Goal: Task Accomplishment & Management: Manage account settings

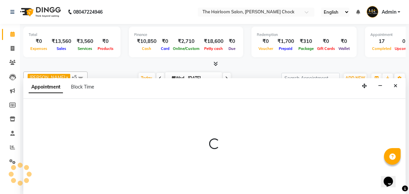
select select "41757"
select select "tentative"
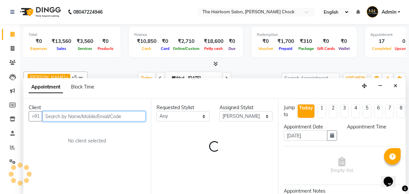
select select "630"
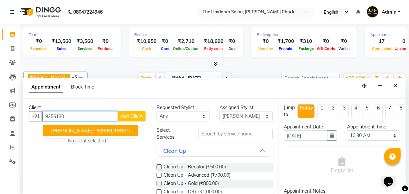
click at [118, 127] on ngb-highlight "9356130 880" at bounding box center [112, 130] width 35 height 7
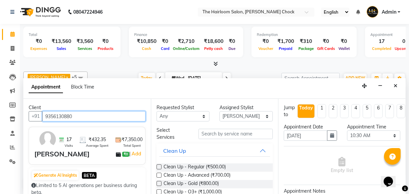
type input "9356130880"
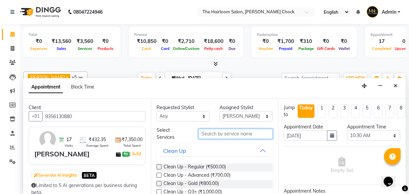
click at [207, 136] on input "text" at bounding box center [236, 134] width 74 height 10
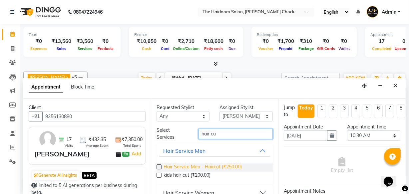
type input "hair cu"
click at [225, 167] on span "Hair Service Men - Haircut (₹250.00)" at bounding box center [203, 168] width 78 height 8
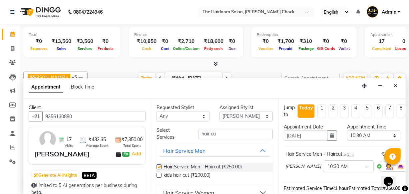
checkbox input "false"
click at [229, 137] on input "hair cu" at bounding box center [236, 134] width 74 height 10
type input "h"
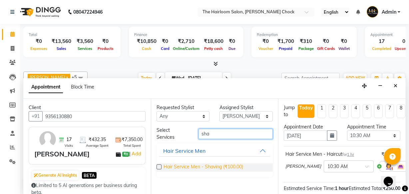
type input "sha"
click at [220, 167] on span "Hair Service Men - Shaving (₹100.00)" at bounding box center [204, 168] width 80 height 8
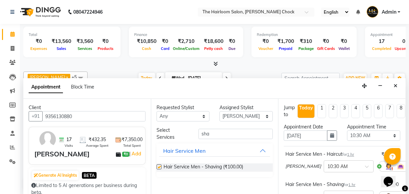
checkbox input "false"
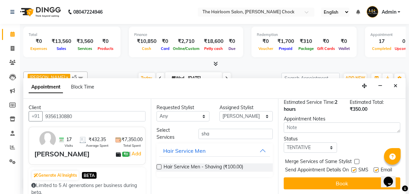
scroll to position [129, 0]
click at [352, 168] on label at bounding box center [354, 170] width 5 height 5
click at [352, 169] on input "checkbox" at bounding box center [354, 171] width 4 height 4
checkbox input "false"
drag, startPoint x: 375, startPoint y: 158, endPoint x: 365, endPoint y: 167, distance: 13.9
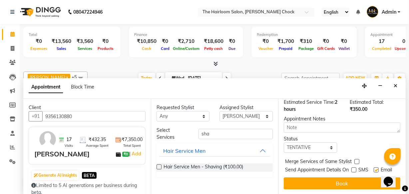
click at [374, 168] on label at bounding box center [376, 170] width 5 height 5
click at [374, 169] on input "checkbox" at bounding box center [376, 171] width 4 height 4
checkbox input "false"
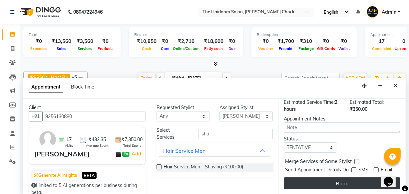
click at [348, 178] on button "Book" at bounding box center [342, 184] width 117 height 12
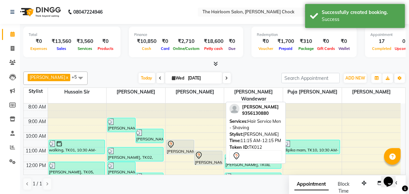
click at [211, 152] on div at bounding box center [208, 156] width 27 height 8
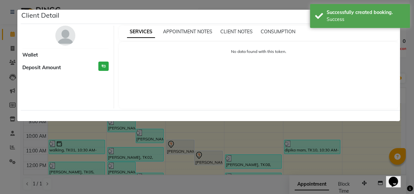
select select "7"
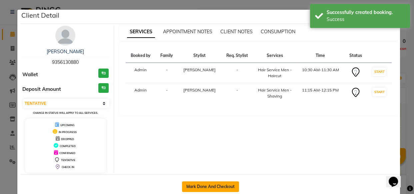
click at [214, 185] on button "Mark Done And Checkout" at bounding box center [210, 187] width 57 height 11
select select "service"
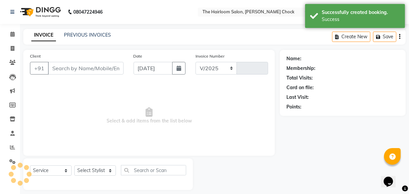
select select "5926"
type input "3461"
type input "9356130880"
select select "41757"
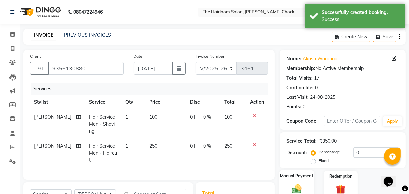
click at [295, 181] on div "Manual Payment" at bounding box center [296, 185] width 35 height 30
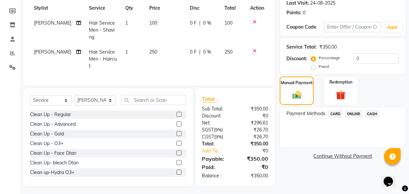
click at [354, 115] on span "ONLINE" at bounding box center [353, 114] width 17 height 8
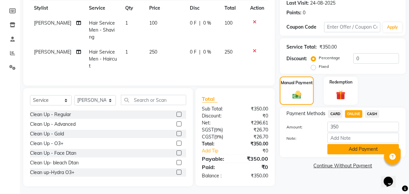
click at [361, 148] on button "Add Payment" at bounding box center [364, 149] width 72 height 10
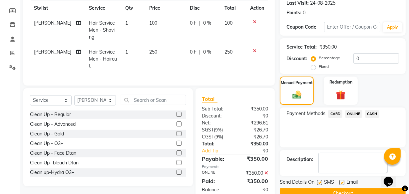
click at [341, 183] on label at bounding box center [342, 182] width 5 height 5
click at [341, 183] on input "checkbox" at bounding box center [342, 183] width 4 height 4
checkbox input "false"
click at [319, 182] on label at bounding box center [319, 182] width 5 height 5
click at [319, 182] on input "checkbox" at bounding box center [319, 183] width 4 height 4
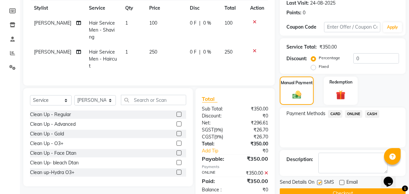
checkbox input "false"
click at [320, 190] on button "Checkout" at bounding box center [343, 194] width 126 height 10
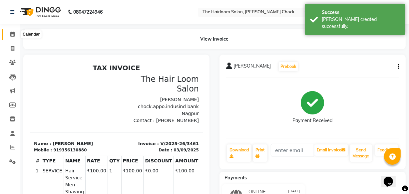
click at [13, 34] on icon at bounding box center [12, 34] width 4 height 5
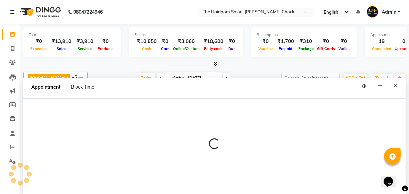
select select "41757"
select select "tentative"
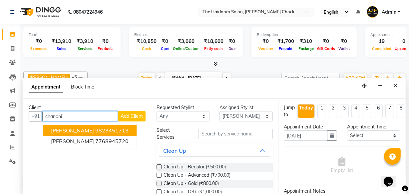
click at [113, 127] on ngb-highlight "9823451713" at bounding box center [111, 130] width 33 height 7
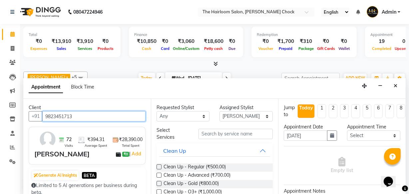
type input "9823451713"
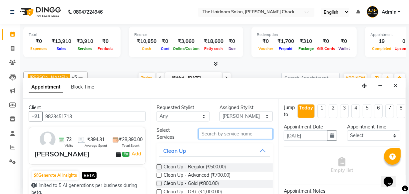
click at [235, 134] on input "text" at bounding box center [236, 134] width 74 height 10
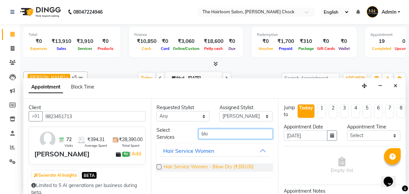
type input "blo"
click at [233, 167] on span "Hair Service Women - Blow Dry (₹350.00)" at bounding box center [209, 168] width 90 height 8
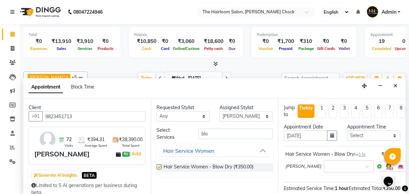
checkbox input "false"
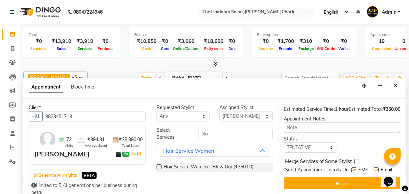
scroll to position [97, 0]
click at [352, 168] on label at bounding box center [354, 170] width 5 height 5
click at [352, 169] on input "checkbox" at bounding box center [354, 171] width 4 height 4
checkbox input "false"
click at [375, 168] on label at bounding box center [376, 170] width 5 height 5
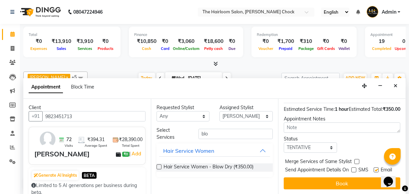
click at [375, 169] on input "checkbox" at bounding box center [376, 171] width 4 height 4
checkbox input "false"
click at [352, 168] on label at bounding box center [354, 170] width 5 height 5
click at [352, 169] on input "checkbox" at bounding box center [354, 171] width 4 height 4
checkbox input "true"
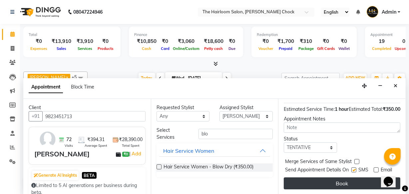
click at [344, 178] on button "Book" at bounding box center [342, 184] width 117 height 12
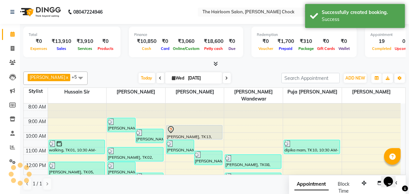
scroll to position [0, 0]
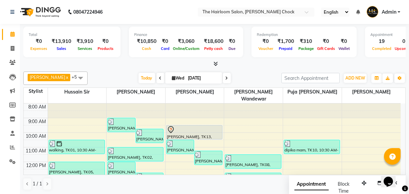
click at [344, 178] on div "Appointment Block Time" at bounding box center [327, 189] width 64 height 22
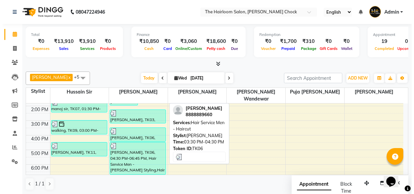
scroll to position [91, 0]
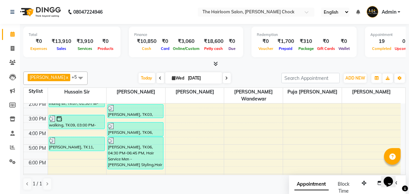
click at [120, 165] on div "8:00 AM 9:00 AM 10:00 AM 11:00 AM 12:00 PM 1:00 PM 2:00 PM 3:00 PM 4:00 PM 5:00…" at bounding box center [212, 130] width 377 height 234
select select "41756"
select select "tentative"
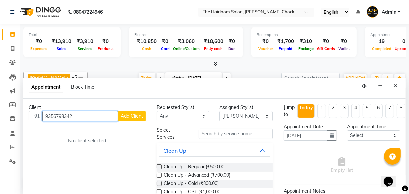
type input "9356798342"
click at [127, 116] on span "Add Client" at bounding box center [132, 116] width 22 height 6
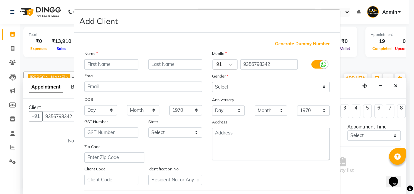
click at [106, 63] on input "text" at bounding box center [111, 64] width 54 height 10
type input "khwaish"
click at [160, 63] on input "text" at bounding box center [175, 64] width 54 height 10
type input "motwani"
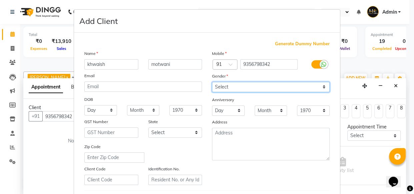
click at [233, 87] on select "Select [DEMOGRAPHIC_DATA] [DEMOGRAPHIC_DATA] Other Prefer Not To Say" at bounding box center [271, 87] width 118 height 10
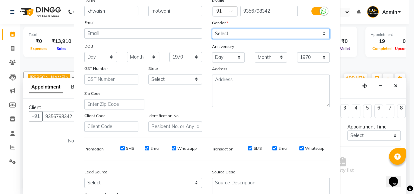
scroll to position [0, 0]
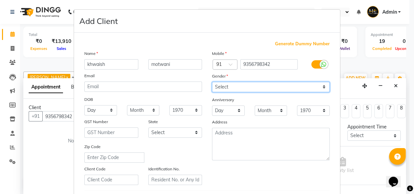
click at [219, 89] on select "Select [DEMOGRAPHIC_DATA] [DEMOGRAPHIC_DATA] Other Prefer Not To Say" at bounding box center [271, 87] width 118 height 10
click at [212, 82] on select "Select [DEMOGRAPHIC_DATA] [DEMOGRAPHIC_DATA] Other Prefer Not To Say" at bounding box center [271, 87] width 118 height 10
click at [225, 88] on select "Select [DEMOGRAPHIC_DATA] [DEMOGRAPHIC_DATA] Other Prefer Not To Say" at bounding box center [271, 87] width 118 height 10
select select "[DEMOGRAPHIC_DATA]"
click at [212, 82] on select "Select [DEMOGRAPHIC_DATA] [DEMOGRAPHIC_DATA] Other Prefer Not To Say" at bounding box center [271, 87] width 118 height 10
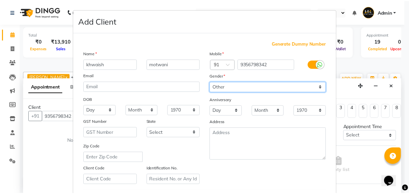
scroll to position [115, 0]
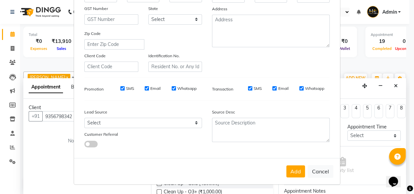
click at [291, 169] on button "Add" at bounding box center [295, 172] width 19 height 12
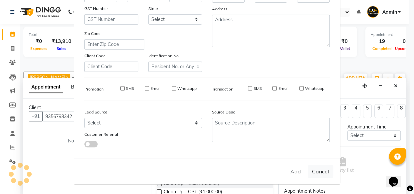
select select
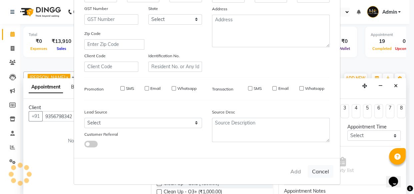
select select
checkbox input "false"
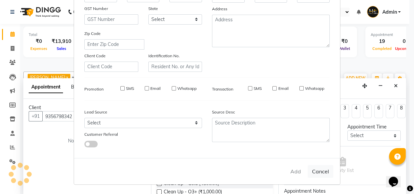
checkbox input "false"
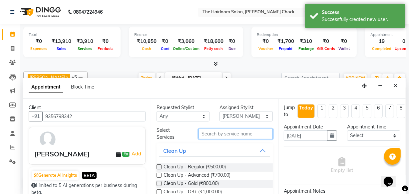
click at [234, 129] on input "text" at bounding box center [236, 134] width 74 height 10
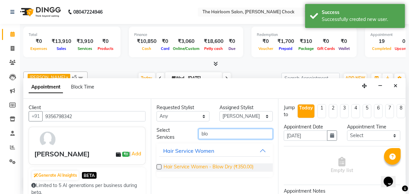
type input "blo"
click at [233, 165] on span "Hair Service Women - Blow Dry (₹350.00)" at bounding box center [209, 168] width 90 height 8
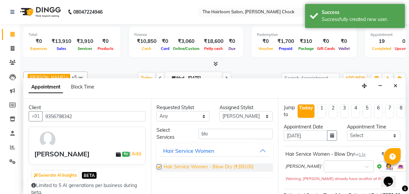
checkbox input "false"
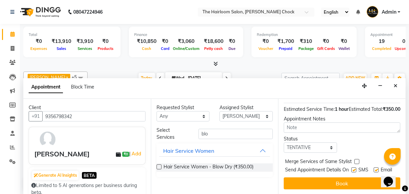
scroll to position [104, 0]
click at [352, 168] on label at bounding box center [354, 170] width 5 height 5
click at [352, 169] on input "checkbox" at bounding box center [354, 171] width 4 height 4
checkbox input "false"
click at [375, 168] on label at bounding box center [376, 170] width 5 height 5
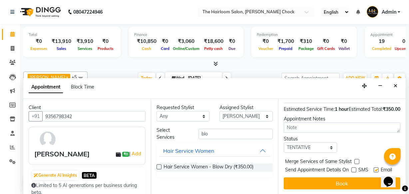
click at [375, 169] on input "checkbox" at bounding box center [376, 171] width 4 height 4
checkbox input "false"
click at [268, 117] on select "Select [PERSON_NAME] [PERSON_NAME] [PERSON_NAME] sir puja [PERSON_NAME] [PERSON…" at bounding box center [246, 116] width 53 height 10
select select "41958"
click at [220, 111] on select "Select [PERSON_NAME] [PERSON_NAME] [PERSON_NAME] sir puja [PERSON_NAME] [PERSON…" at bounding box center [246, 116] width 53 height 10
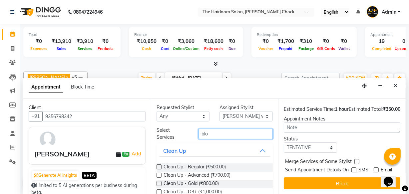
click at [233, 134] on input "blo" at bounding box center [236, 134] width 74 height 10
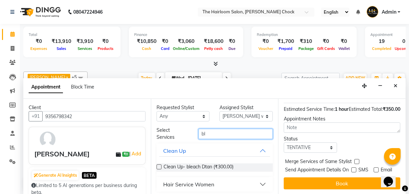
type input "blo"
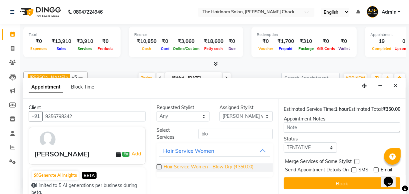
click at [230, 168] on span "Hair Service Women - Blow Dry (₹350.00)" at bounding box center [209, 168] width 90 height 8
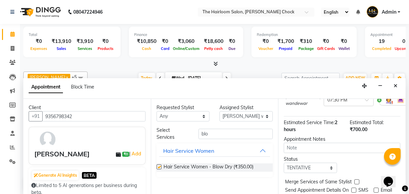
scroll to position [136, 0]
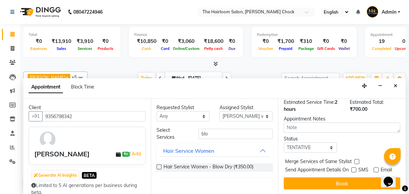
checkbox input "false"
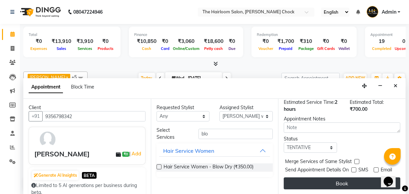
click at [346, 178] on button "Book" at bounding box center [342, 184] width 117 height 12
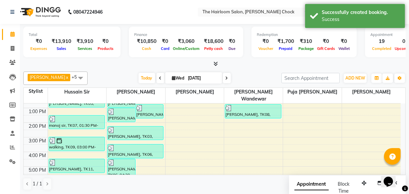
scroll to position [155, 0]
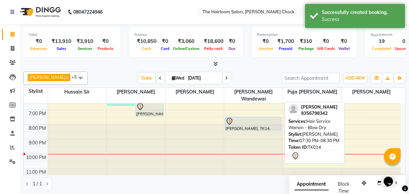
click at [255, 118] on div at bounding box center [253, 122] width 55 height 8
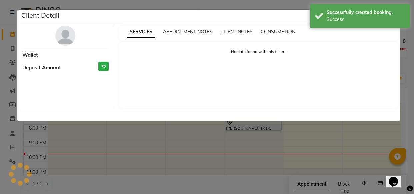
select select "7"
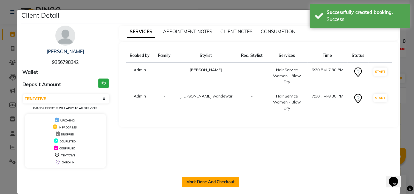
click at [212, 177] on button "Mark Done And Checkout" at bounding box center [210, 182] width 57 height 11
select select "service"
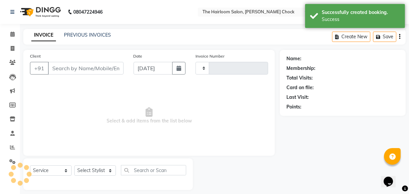
type input "3462"
select select "5926"
type input "9356798342"
select select "41958"
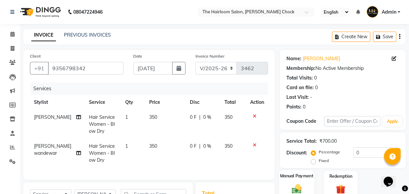
click at [302, 181] on div "Manual Payment" at bounding box center [296, 185] width 35 height 30
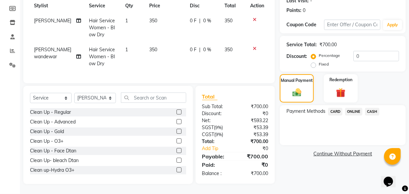
drag, startPoint x: 377, startPoint y: 106, endPoint x: 372, endPoint y: 110, distance: 6.7
click at [378, 108] on span "CASH" at bounding box center [372, 112] width 14 height 8
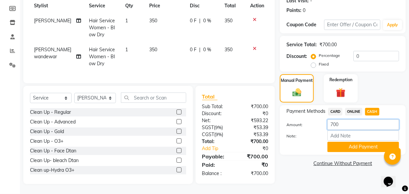
click at [348, 120] on input "700" at bounding box center [364, 125] width 72 height 10
type input "7"
type input "350"
click at [359, 142] on button "Add Payment" at bounding box center [364, 147] width 72 height 10
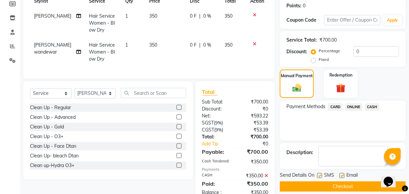
scroll to position [125, 0]
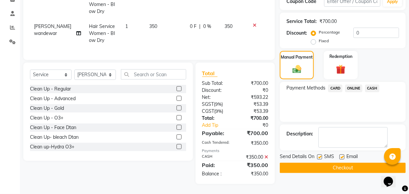
click at [342, 155] on label at bounding box center [342, 157] width 5 height 5
click at [342, 155] on input "checkbox" at bounding box center [342, 157] width 4 height 4
checkbox input "false"
click at [320, 153] on div "SMS" at bounding box center [328, 157] width 22 height 8
click at [352, 85] on span "ONLINE" at bounding box center [353, 89] width 17 height 8
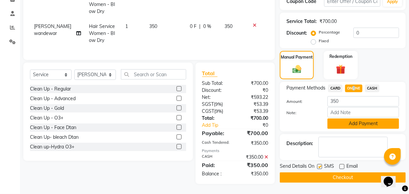
click at [356, 124] on button "Add Payment" at bounding box center [364, 124] width 72 height 10
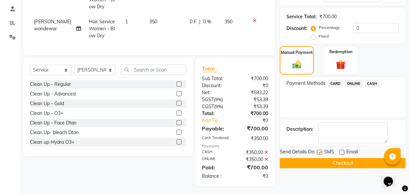
drag, startPoint x: 321, startPoint y: 152, endPoint x: 341, endPoint y: 160, distance: 21.8
click at [321, 152] on label at bounding box center [319, 152] width 5 height 5
click at [321, 152] on input "checkbox" at bounding box center [319, 153] width 4 height 4
checkbox input "false"
click at [343, 161] on button "Checkout" at bounding box center [343, 163] width 126 height 10
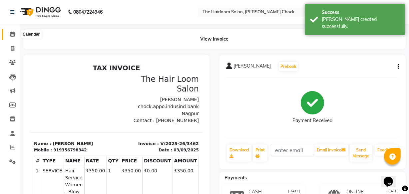
click at [12, 33] on icon at bounding box center [12, 34] width 4 height 5
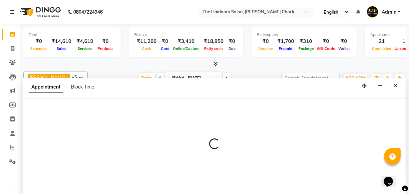
select select "88793"
select select "tentative"
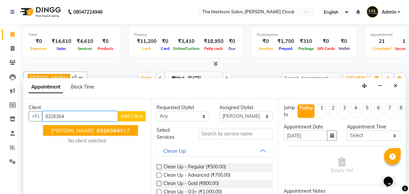
click at [123, 126] on button "[PERSON_NAME] 9326364 017" at bounding box center [90, 130] width 95 height 11
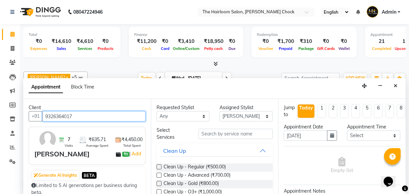
type input "9326364017"
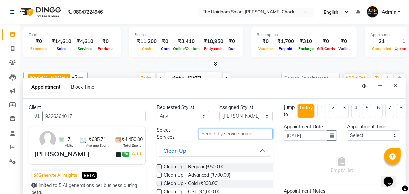
click at [207, 134] on input "text" at bounding box center [236, 134] width 74 height 10
type input "h"
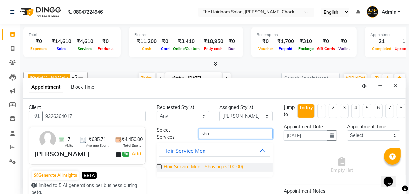
type input "sha"
click at [210, 167] on span "Hair Service Men - Shaving (₹100.00)" at bounding box center [204, 168] width 80 height 8
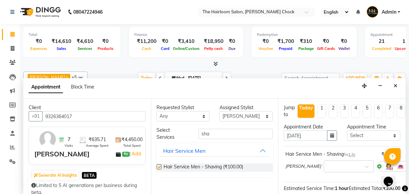
checkbox input "false"
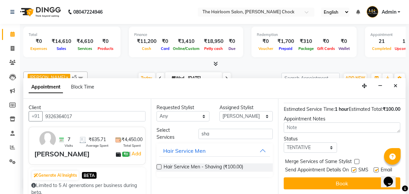
scroll to position [97, 0]
click at [352, 168] on label at bounding box center [354, 170] width 5 height 5
click at [352, 169] on input "checkbox" at bounding box center [354, 171] width 4 height 4
checkbox input "false"
drag, startPoint x: 373, startPoint y: 160, endPoint x: 357, endPoint y: 167, distance: 17.2
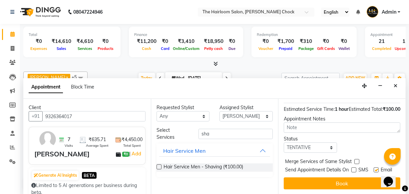
click at [374, 168] on label at bounding box center [376, 170] width 5 height 5
click at [374, 169] on input "checkbox" at bounding box center [376, 171] width 4 height 4
checkbox input "false"
click at [349, 178] on button "Book" at bounding box center [342, 184] width 117 height 12
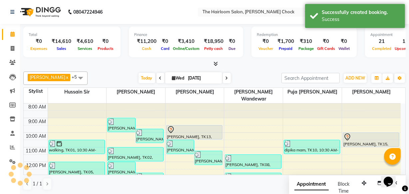
scroll to position [0, 0]
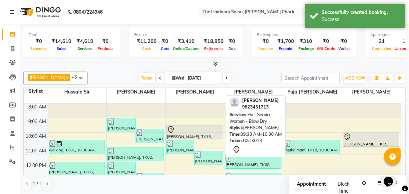
click at [199, 129] on div "[PERSON_NAME], TK13, 09:30 AM-10:30 AM, Hair Service Women - Blow Dry" at bounding box center [195, 133] width 56 height 14
select select "7"
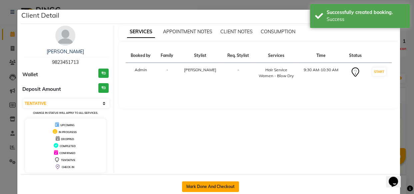
click at [209, 183] on button "Mark Done And Checkout" at bounding box center [210, 187] width 57 height 11
select select "service"
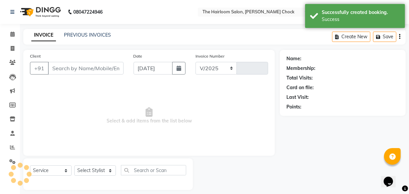
select select "5926"
type input "3463"
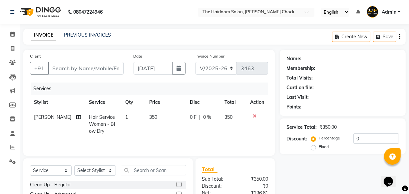
type input "9823451713"
select select "41757"
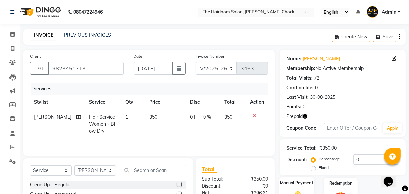
scroll to position [60, 0]
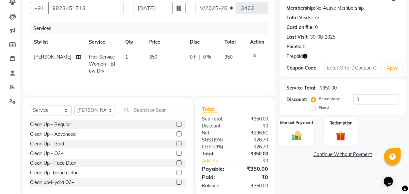
click at [301, 130] on img at bounding box center [297, 135] width 16 height 11
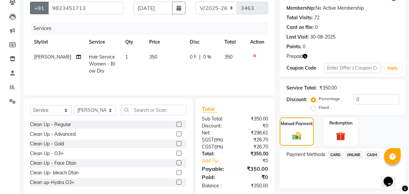
scroll to position [0, 0]
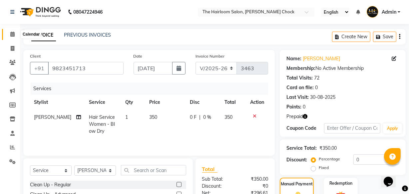
click at [12, 33] on icon at bounding box center [12, 34] width 4 height 5
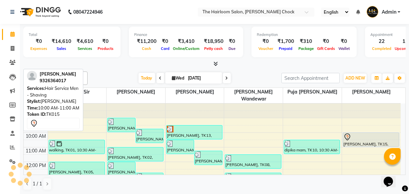
click at [376, 134] on div "[PERSON_NAME], TK15, 10:00 AM-11:00 AM, Hair Service Men - Shaving" at bounding box center [371, 140] width 56 height 14
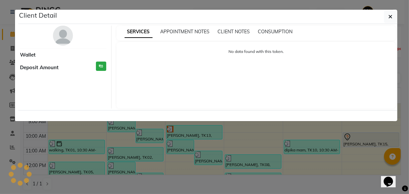
select select "7"
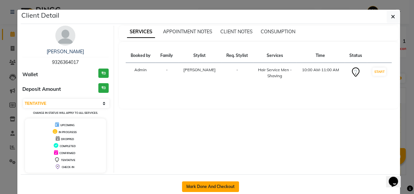
click at [221, 182] on button "Mark Done And Checkout" at bounding box center [210, 187] width 57 height 11
select select "service"
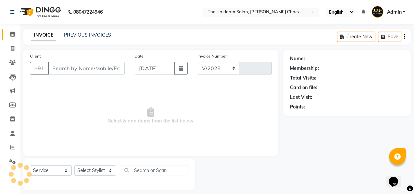
select select "5926"
type input "3463"
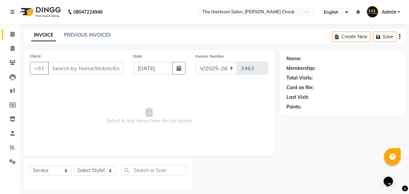
type input "9326364017"
select select "88793"
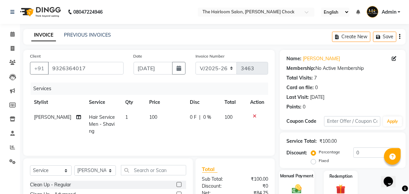
click at [292, 183] on img at bounding box center [297, 188] width 16 height 11
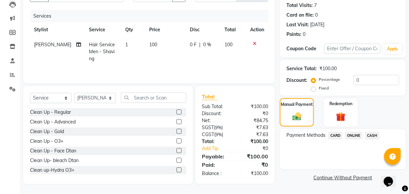
click at [373, 136] on span "CASH" at bounding box center [372, 136] width 14 height 8
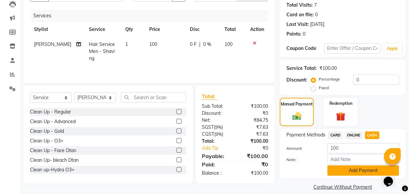
click at [354, 166] on button "Add Payment" at bounding box center [364, 171] width 72 height 10
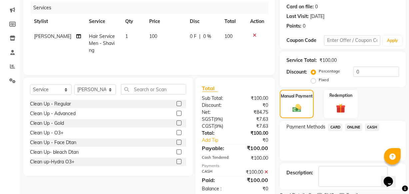
scroll to position [109, 0]
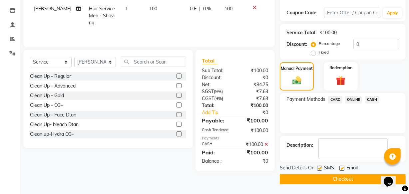
click at [318, 167] on label at bounding box center [319, 168] width 5 height 5
click at [318, 167] on input "checkbox" at bounding box center [319, 169] width 4 height 4
checkbox input "false"
click at [343, 168] on label at bounding box center [342, 168] width 5 height 5
click at [343, 168] on input "checkbox" at bounding box center [342, 169] width 4 height 4
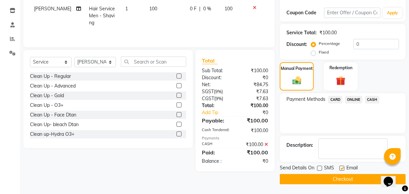
checkbox input "false"
click at [340, 174] on button "Checkout" at bounding box center [343, 179] width 126 height 10
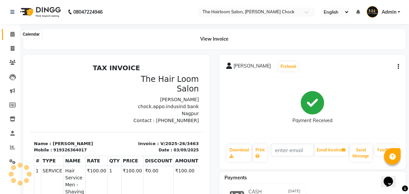
click at [11, 36] on icon at bounding box center [12, 34] width 4 height 5
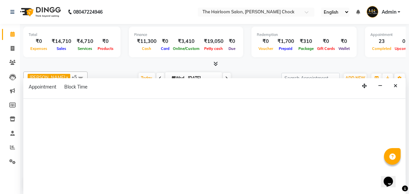
select select "41757"
select select "tentative"
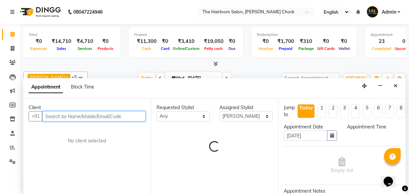
select select "720"
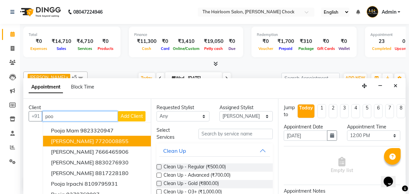
click at [98, 140] on ngb-highlight "7720008855" at bounding box center [111, 141] width 33 height 7
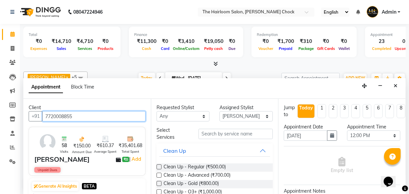
type input "7720008855"
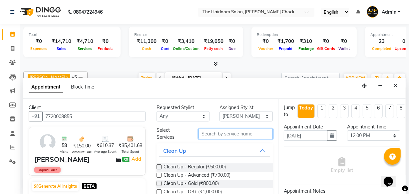
click at [204, 136] on input "text" at bounding box center [236, 134] width 74 height 10
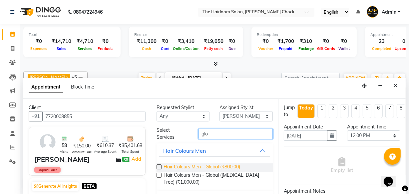
type input "glo"
click at [209, 166] on span "Hair Colours Men - Global (₹800.00)" at bounding box center [202, 168] width 77 height 8
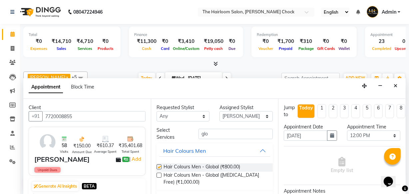
checkbox input "false"
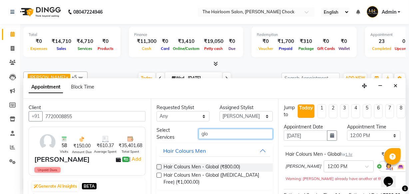
click at [222, 132] on input "glo" at bounding box center [236, 134] width 74 height 10
type input "g"
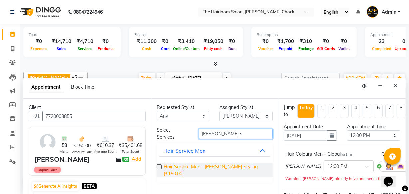
type input "[PERSON_NAME] s"
click at [224, 167] on span "Hair Service Men - [PERSON_NAME] Styling (₹150.00)" at bounding box center [216, 171] width 104 height 14
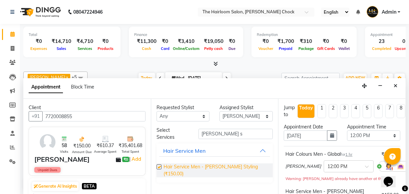
checkbox input "false"
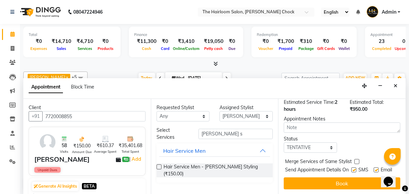
scroll to position [136, 0]
click at [242, 133] on input "[PERSON_NAME] s" at bounding box center [236, 134] width 74 height 10
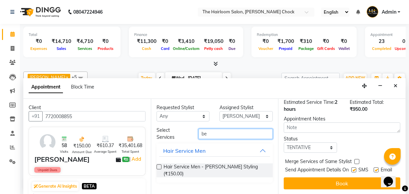
type input "b"
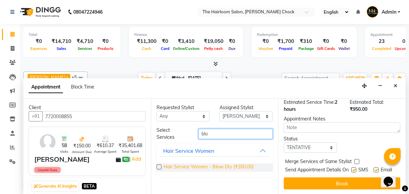
type input "blo"
click at [229, 167] on span "Hair Service Women - Blow Dry (₹350.00)" at bounding box center [209, 168] width 90 height 8
checkbox input "false"
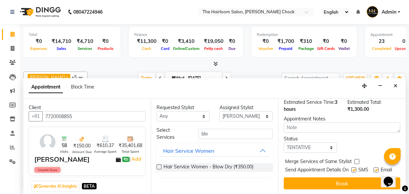
click at [353, 168] on label at bounding box center [354, 170] width 5 height 5
click at [353, 169] on input "checkbox" at bounding box center [354, 171] width 4 height 4
checkbox input "false"
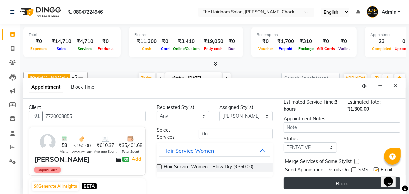
drag, startPoint x: 376, startPoint y: 159, endPoint x: 351, endPoint y: 175, distance: 29.2
click at [376, 168] on label at bounding box center [376, 170] width 5 height 5
click at [376, 169] on input "checkbox" at bounding box center [376, 171] width 4 height 4
checkbox input "false"
click at [347, 180] on button "Book" at bounding box center [342, 184] width 117 height 12
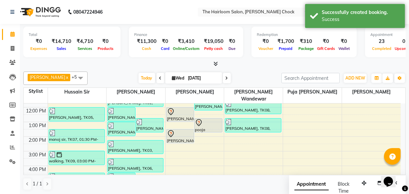
scroll to position [60, 0]
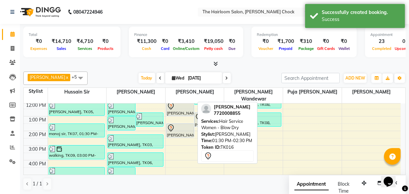
click at [184, 124] on div at bounding box center [180, 128] width 27 height 8
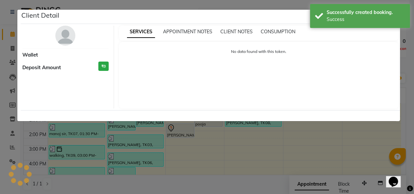
select select "7"
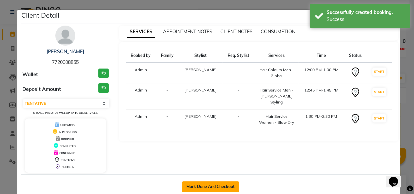
click at [210, 185] on button "Mark Done And Checkout" at bounding box center [210, 187] width 57 height 11
select select "service"
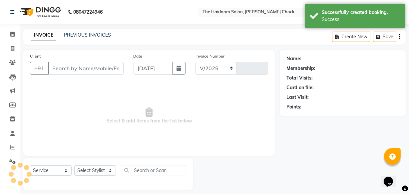
select select "5926"
type input "3464"
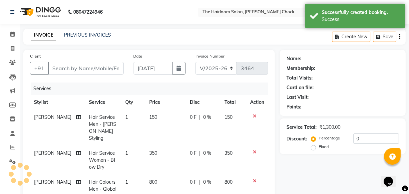
type input "7720008855"
select select "41757"
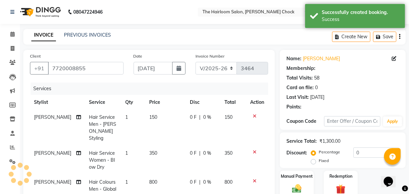
scroll to position [37, 0]
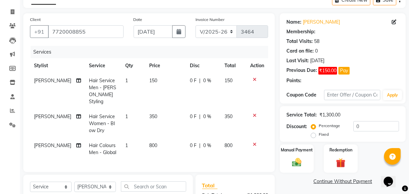
click at [156, 109] on td "350" at bounding box center [165, 123] width 41 height 29
select select "41757"
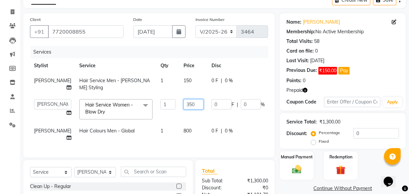
click at [184, 103] on input "350" at bounding box center [194, 104] width 20 height 10
type input "300"
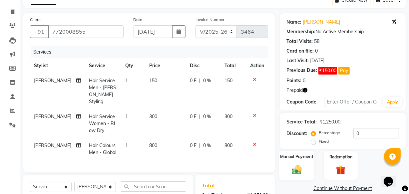
click at [300, 165] on img at bounding box center [297, 169] width 16 height 11
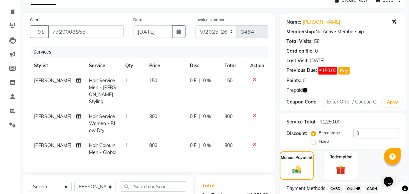
scroll to position [123, 0]
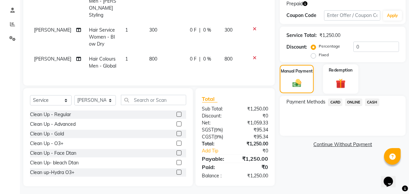
click at [346, 84] on img at bounding box center [341, 83] width 16 height 12
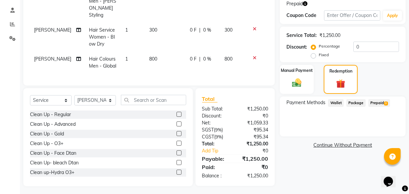
click at [371, 103] on span "Prepaid 3" at bounding box center [380, 103] width 22 height 8
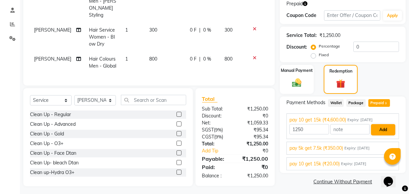
scroll to position [126, 0]
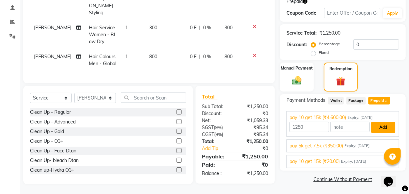
click at [379, 125] on button "Add" at bounding box center [383, 127] width 24 height 11
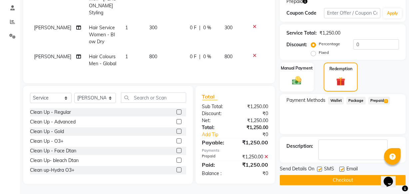
scroll to position [127, 0]
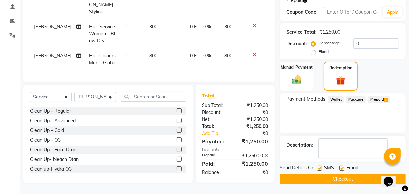
click at [342, 168] on label at bounding box center [342, 168] width 5 height 5
click at [342, 168] on input "checkbox" at bounding box center [342, 169] width 4 height 4
checkbox input "false"
click at [333, 180] on button "Checkout" at bounding box center [343, 179] width 126 height 10
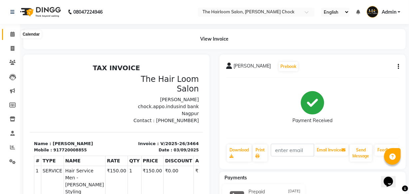
click at [12, 37] on span at bounding box center [13, 35] width 12 height 8
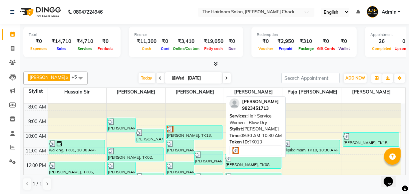
click at [191, 126] on div at bounding box center [194, 129] width 55 height 7
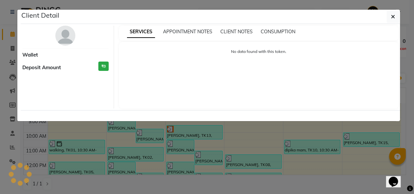
select select "3"
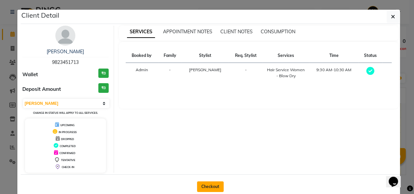
click at [209, 186] on button "Checkout" at bounding box center [210, 187] width 27 height 11
select select "service"
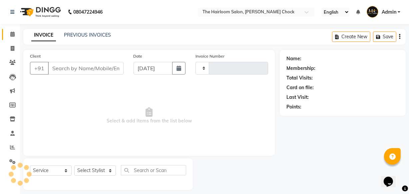
type input "3465"
select select "5926"
type input "9823451713"
select select "41757"
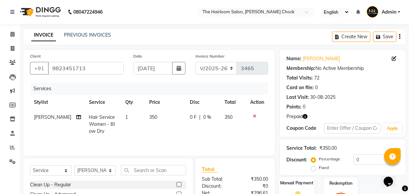
click at [290, 177] on div "Name: [PERSON_NAME] Membership: No Active Membership Total Visits: 72 Card on f…" at bounding box center [345, 153] width 131 height 207
click at [300, 177] on div "Manual Payment" at bounding box center [296, 192] width 35 height 30
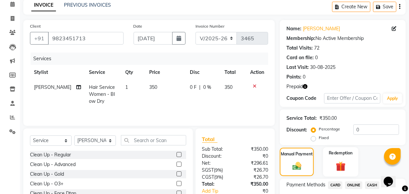
click at [336, 167] on img at bounding box center [341, 166] width 16 height 12
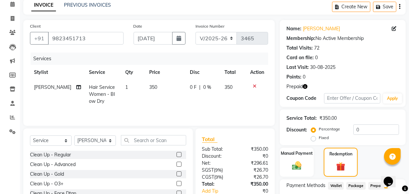
scroll to position [78, 0]
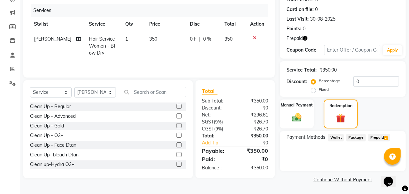
click at [379, 136] on span "Prepaid 2" at bounding box center [380, 138] width 22 height 8
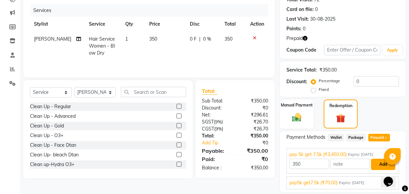
click at [377, 163] on button "Add" at bounding box center [383, 164] width 24 height 11
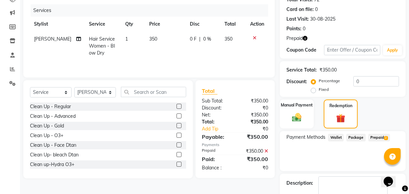
scroll to position [116, 0]
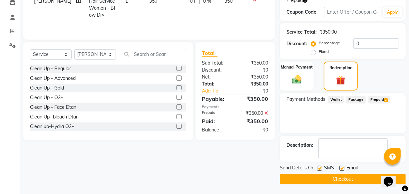
click at [341, 167] on label at bounding box center [342, 168] width 5 height 5
click at [341, 167] on input "checkbox" at bounding box center [342, 169] width 4 height 4
checkbox input "false"
click at [320, 169] on label at bounding box center [319, 168] width 5 height 5
click at [320, 169] on input "checkbox" at bounding box center [319, 169] width 4 height 4
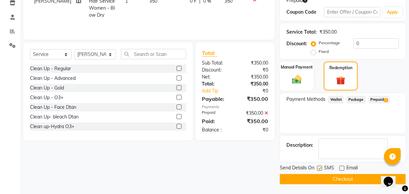
checkbox input "false"
click at [328, 177] on button "Checkout" at bounding box center [343, 179] width 126 height 10
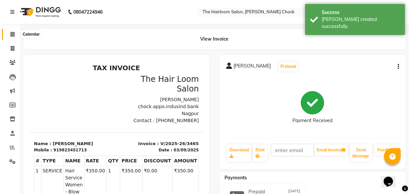
click at [14, 35] on icon at bounding box center [12, 34] width 4 height 5
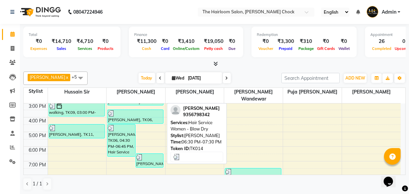
scroll to position [91, 0]
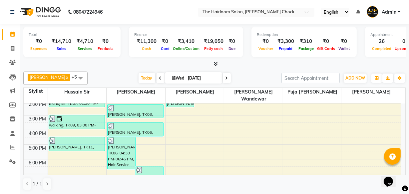
click at [147, 133] on div "8:00 AM 9:00 AM 10:00 AM 11:00 AM 12:00 PM 1:00 PM 2:00 PM 3:00 PM 4:00 PM 5:00…" at bounding box center [212, 130] width 377 height 234
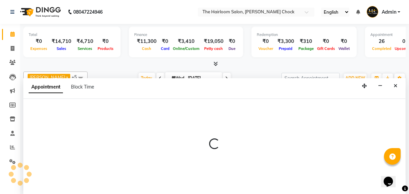
select select "41756"
select select "990"
select select "tentative"
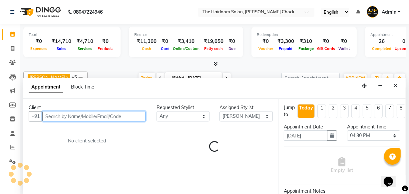
click at [93, 115] on input "text" at bounding box center [93, 116] width 103 height 10
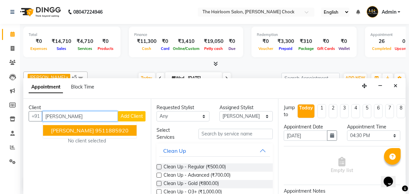
click at [100, 128] on ngb-highlight "9511885920" at bounding box center [111, 130] width 33 height 7
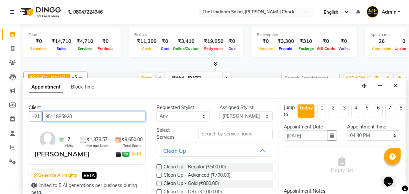
type input "9511885920"
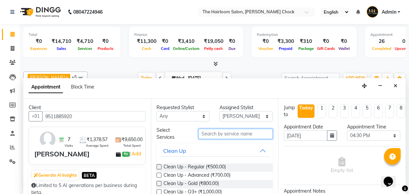
click at [211, 138] on input "text" at bounding box center [236, 134] width 74 height 10
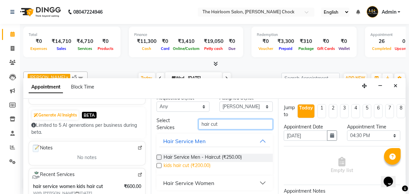
scroll to position [10, 0]
type input "hair cut"
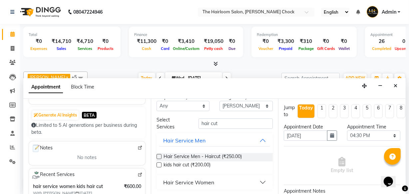
click at [210, 179] on div "Hair Service Women" at bounding box center [188, 183] width 51 height 8
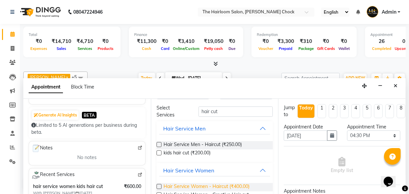
click at [233, 187] on span "Hair Service Women - Haircut (₹400.00)" at bounding box center [207, 187] width 86 height 8
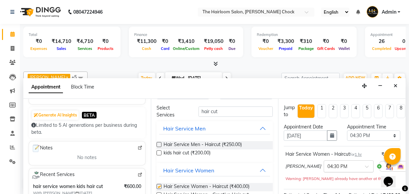
checkbox input "false"
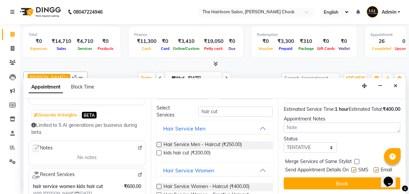
drag, startPoint x: 348, startPoint y: 180, endPoint x: 344, endPoint y: 180, distance: 4.0
click at [348, 180] on button "Book" at bounding box center [342, 184] width 117 height 12
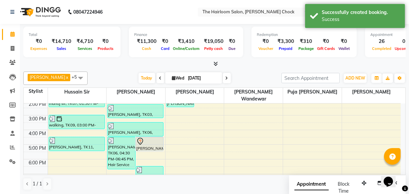
scroll to position [0, 0]
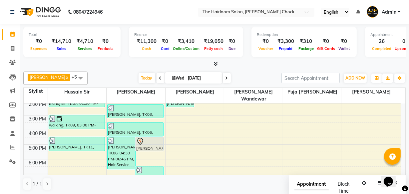
click at [156, 140] on div "[PERSON_NAME], TK17, 04:30 PM-05:30 PM, Hair Service Women - Haircut" at bounding box center [150, 144] width 28 height 14
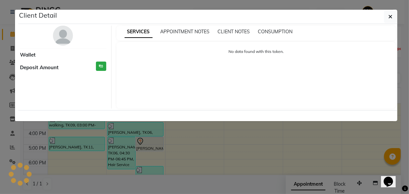
select select "7"
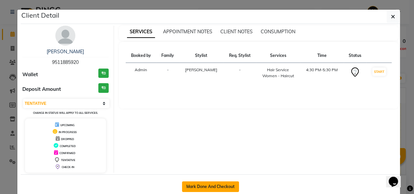
click at [204, 183] on button "Mark Done And Checkout" at bounding box center [210, 187] width 57 height 11
select select "service"
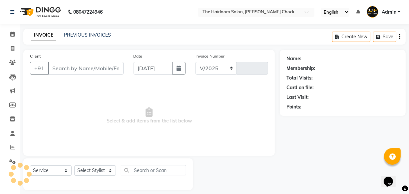
select select "5926"
type input "3466"
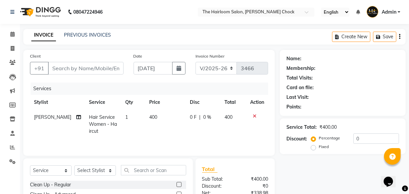
type input "9511885920"
select select "41756"
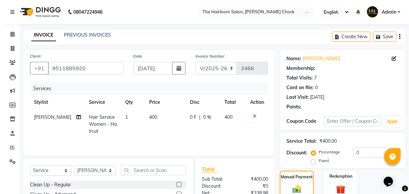
scroll to position [37, 0]
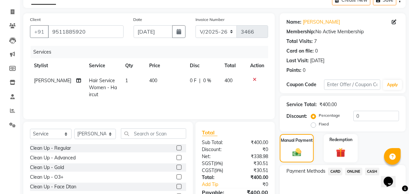
click at [316, 127] on div "Fixed" at bounding box center [321, 124] width 16 height 8
click at [367, 116] on input "0" at bounding box center [377, 116] width 46 height 10
type input "6"
click at [378, 121] on input "30" at bounding box center [377, 116] width 46 height 10
type input "3"
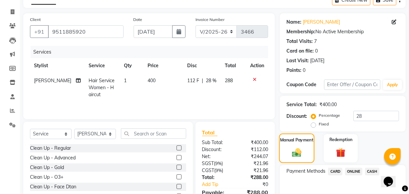
click at [289, 134] on div "Manual Payment" at bounding box center [296, 149] width 35 height 30
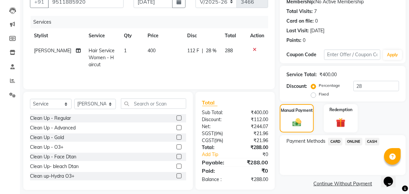
click at [314, 127] on div "Manual Payment Redemption" at bounding box center [343, 118] width 136 height 28
click at [367, 86] on input "28" at bounding box center [377, 86] width 46 height 10
type input "25"
click at [304, 122] on img at bounding box center [297, 122] width 15 height 11
click at [357, 143] on span "ONLINE" at bounding box center [353, 142] width 17 height 8
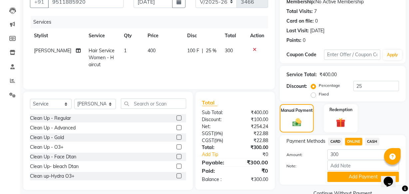
scroll to position [81, 0]
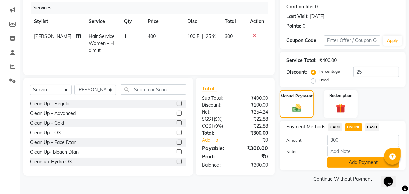
click at [352, 162] on button "Add Payment" at bounding box center [364, 163] width 72 height 10
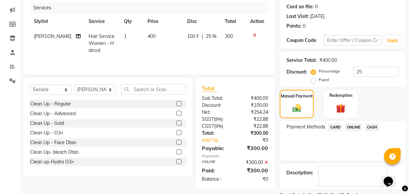
scroll to position [109, 0]
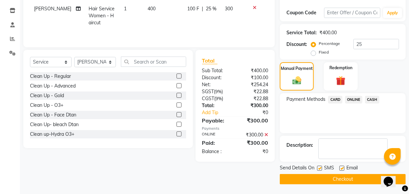
click at [319, 169] on label at bounding box center [319, 168] width 5 height 5
click at [319, 169] on input "checkbox" at bounding box center [319, 169] width 4 height 4
checkbox input "false"
click at [342, 167] on label at bounding box center [342, 168] width 5 height 5
click at [342, 167] on input "checkbox" at bounding box center [342, 169] width 4 height 4
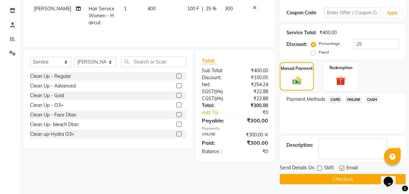
checkbox input "false"
click at [343, 175] on button "Checkout" at bounding box center [343, 179] width 126 height 10
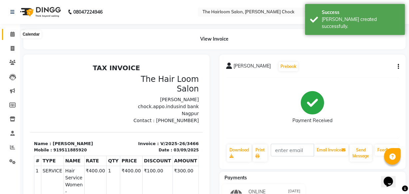
click at [10, 33] on span at bounding box center [13, 35] width 12 height 8
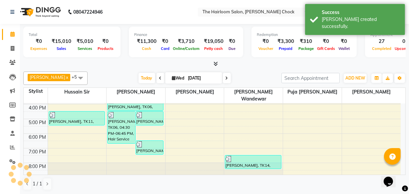
scroll to position [151, 0]
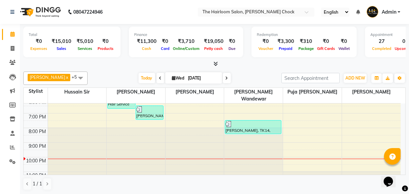
click at [130, 111] on div "8:00 AM 9:00 AM 10:00 AM 11:00 AM 12:00 PM 1:00 PM 2:00 PM 3:00 PM 4:00 PM 5:00…" at bounding box center [212, 69] width 377 height 234
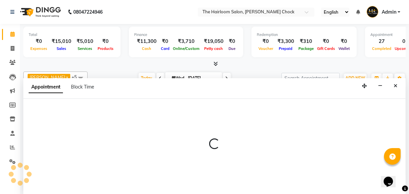
select select "41756"
select select "tentative"
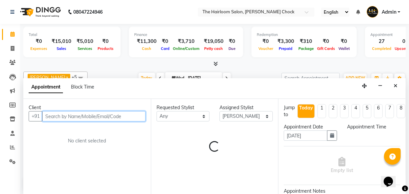
click at [64, 114] on input "text" at bounding box center [93, 116] width 103 height 10
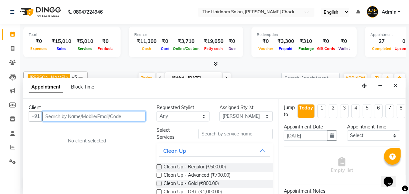
scroll to position [0, 0]
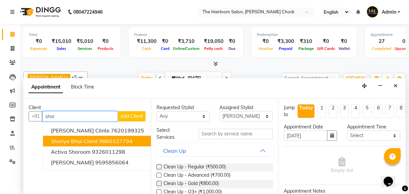
drag, startPoint x: 94, startPoint y: 141, endPoint x: 123, endPoint y: 147, distance: 29.9
click at [94, 141] on span "Shoriye Bhai Client" at bounding box center [74, 141] width 47 height 7
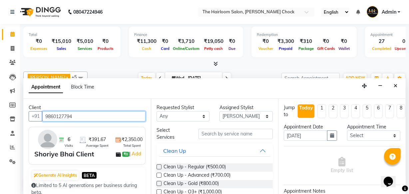
type input "9860127794"
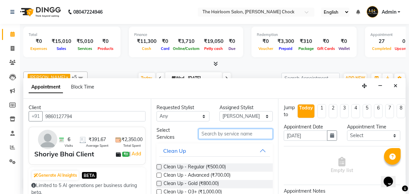
click at [222, 131] on input "text" at bounding box center [236, 134] width 74 height 10
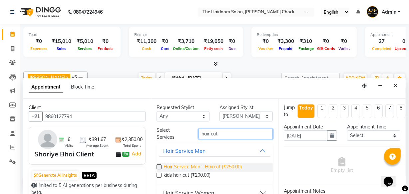
type input "hair cut"
click at [228, 169] on span "Hair Service Men - Haircut (₹250.00)" at bounding box center [203, 168] width 78 height 8
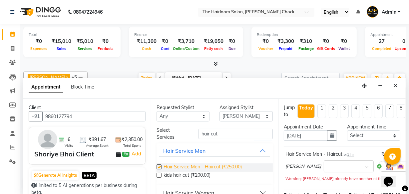
checkbox input "false"
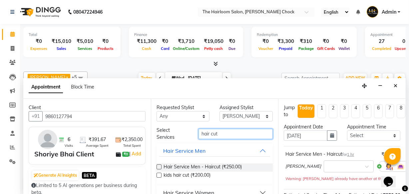
click at [225, 133] on input "hair cut" at bounding box center [236, 134] width 74 height 10
type input "h"
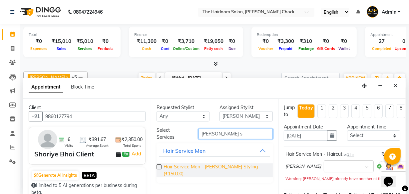
type input "[PERSON_NAME] s"
click at [241, 166] on span "Hair Service Men - [PERSON_NAME] Styling (₹150.00)" at bounding box center [216, 171] width 104 height 14
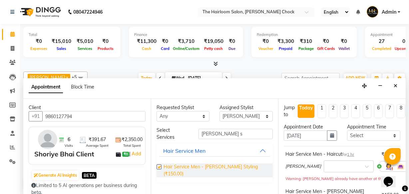
checkbox input "false"
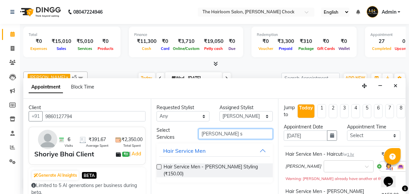
drag, startPoint x: 233, startPoint y: 133, endPoint x: 215, endPoint y: 133, distance: 18.0
click at [153, 121] on div "Requested Stylist Any [PERSON_NAME] [PERSON_NAME] [PERSON_NAME] sir puja [PERSO…" at bounding box center [215, 147] width 128 height 96
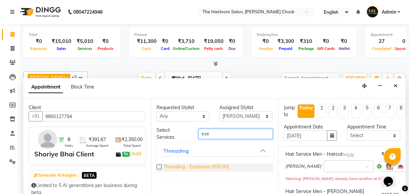
type input "eye"
click at [217, 169] on span "Threading - Eyebrows (₹50.00)" at bounding box center [197, 168] width 66 height 8
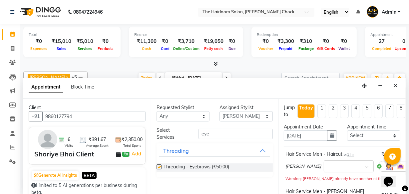
checkbox input "false"
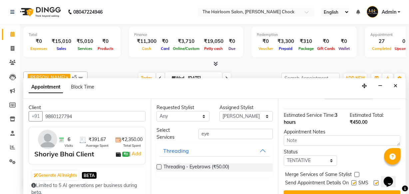
scroll to position [167, 0]
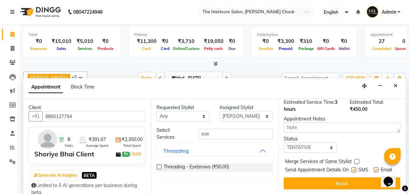
click at [357, 178] on button "Book" at bounding box center [342, 184] width 117 height 12
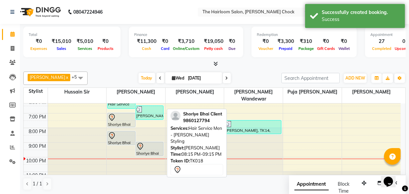
scroll to position [0, 0]
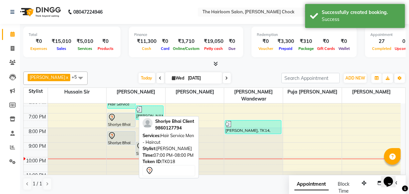
click at [123, 114] on div "Shoriye Bhai Client, TK18, 07:00 PM-08:00 PM, Hair Service Men - Haircut" at bounding box center [122, 120] width 28 height 14
select select "7"
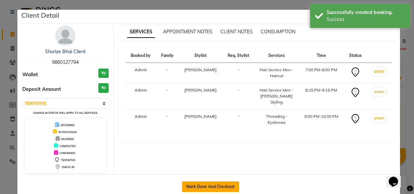
click at [221, 187] on button "Mark Done And Checkout" at bounding box center [210, 187] width 57 height 11
select select "service"
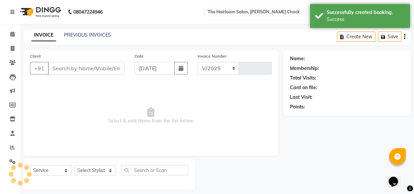
select select "5926"
type input "3467"
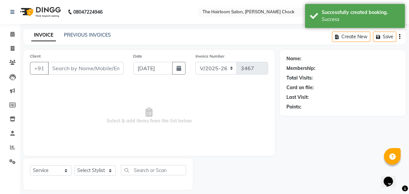
type input "9860127794"
select select "41756"
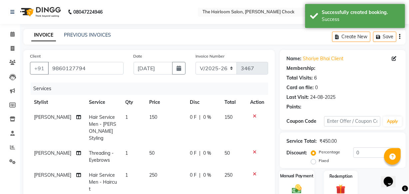
scroll to position [0, 0]
click at [304, 183] on img at bounding box center [297, 188] width 16 height 11
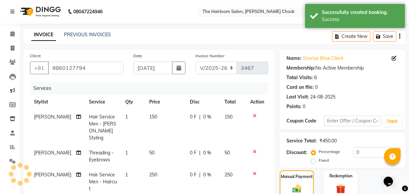
scroll to position [60, 0]
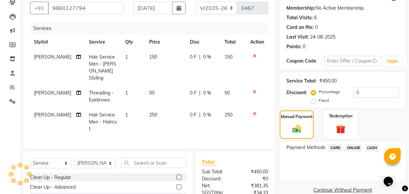
click at [355, 150] on span "ONLINE" at bounding box center [353, 148] width 17 height 8
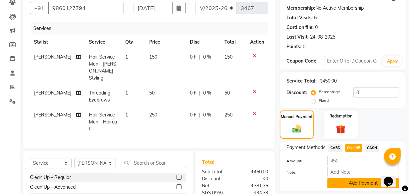
click at [364, 187] on button "Add Payment" at bounding box center [364, 183] width 72 height 10
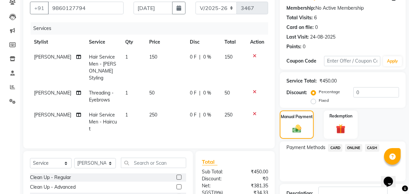
scroll to position [130, 0]
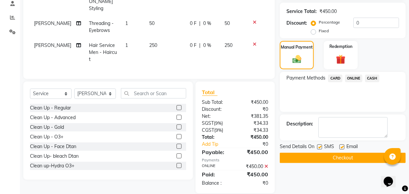
click at [330, 160] on button "Checkout" at bounding box center [343, 158] width 126 height 10
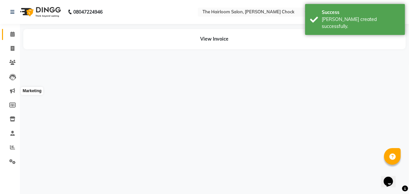
click at [13, 34] on icon at bounding box center [12, 34] width 4 height 5
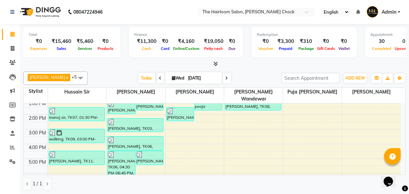
scroll to position [91, 0]
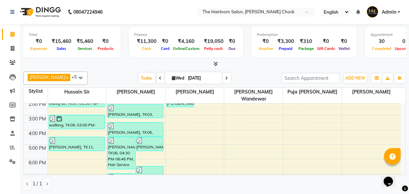
click at [146, 146] on div "8:00 AM 9:00 AM 10:00 AM 11:00 AM 12:00 PM 1:00 PM 2:00 PM 3:00 PM 4:00 PM 5:00…" at bounding box center [212, 130] width 377 height 234
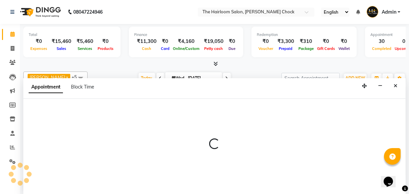
select select "41756"
select select "tentative"
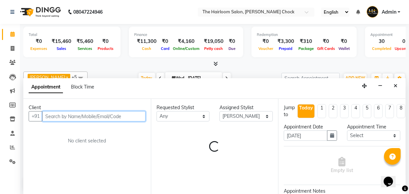
click at [66, 116] on input "text" at bounding box center [93, 116] width 103 height 10
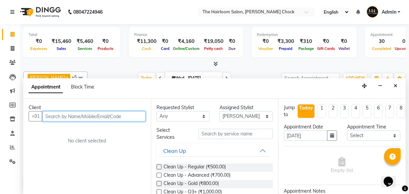
scroll to position [0, 0]
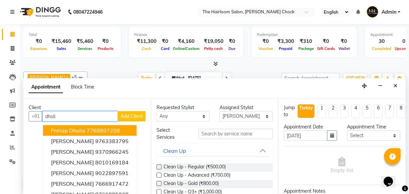
click at [66, 129] on span "Pretap Dholia" at bounding box center [68, 130] width 34 height 7
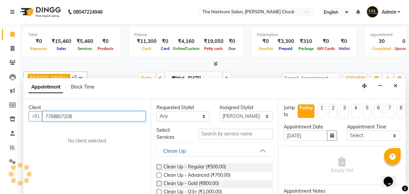
type input "7768807208"
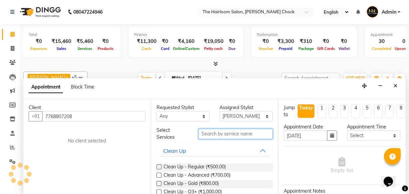
click at [231, 134] on input "text" at bounding box center [236, 134] width 74 height 10
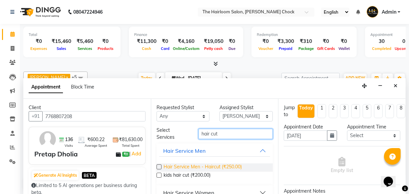
type input "hair cut"
click at [230, 168] on span "Hair Service Men - Haircut (₹250.00)" at bounding box center [203, 168] width 78 height 8
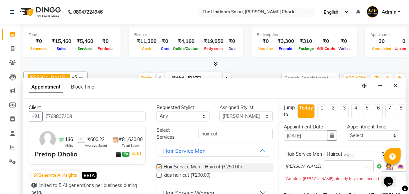
checkbox input "false"
click at [221, 135] on input "hair cut" at bounding box center [236, 134] width 74 height 10
type input "h"
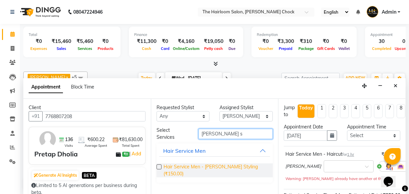
type input "[PERSON_NAME] s"
click at [228, 166] on span "Hair Service Men - [PERSON_NAME] Styling (₹150.00)" at bounding box center [216, 171] width 104 height 14
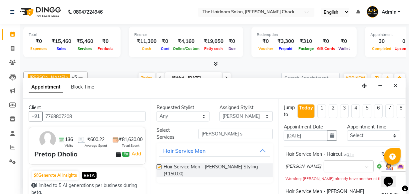
checkbox input "false"
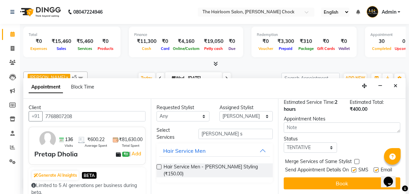
click at [332, 178] on button "Book" at bounding box center [342, 184] width 117 height 12
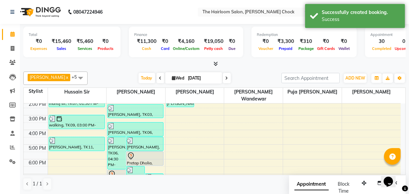
scroll to position [151, 0]
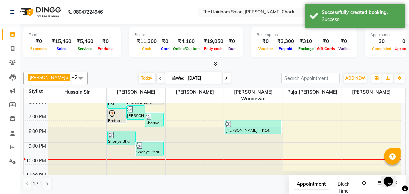
click at [134, 117] on div "8:00 AM 9:00 AM 10:00 AM 11:00 AM 12:00 PM 1:00 PM 2:00 PM 3:00 PM 4:00 PM 5:00…" at bounding box center [212, 69] width 377 height 234
select select "41756"
select select "1170"
select select "tentative"
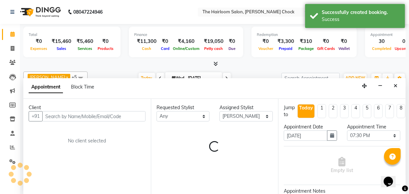
click at [114, 119] on input "text" at bounding box center [93, 116] width 103 height 10
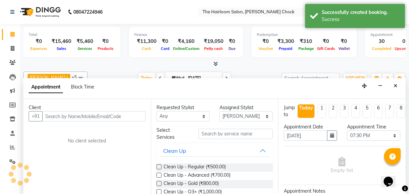
scroll to position [0, 0]
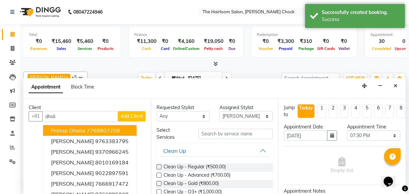
click at [101, 129] on ngb-highlight "7768807208" at bounding box center [103, 130] width 33 height 7
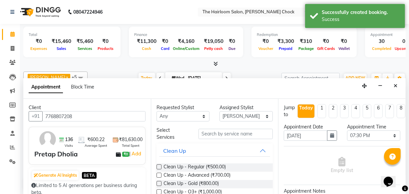
drag, startPoint x: 104, startPoint y: 110, endPoint x: 86, endPoint y: 112, distance: 18.1
click at [87, 111] on div "Client +91 7768807208 136 Visits ₹600.22 Average Spent ₹81,630.00 Total Spent P…" at bounding box center [87, 147] width 128 height 96
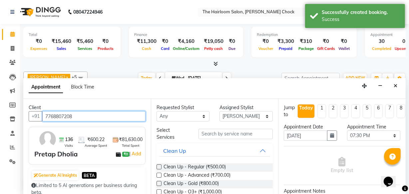
click at [88, 115] on input "7768807208" at bounding box center [93, 116] width 103 height 10
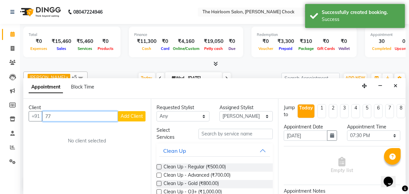
type input "7"
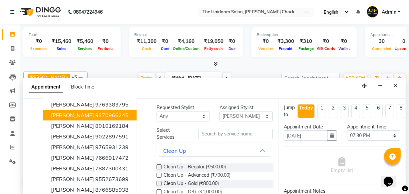
scroll to position [40, 0]
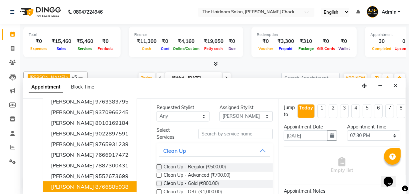
click at [87, 184] on span "[PERSON_NAME]" at bounding box center [72, 187] width 43 height 7
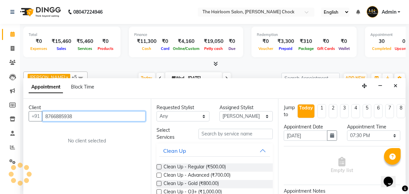
scroll to position [0, 0]
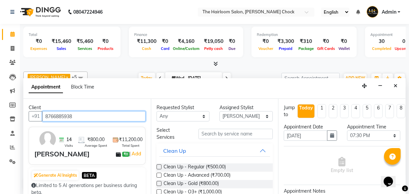
type input "8766885938"
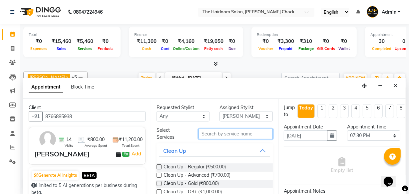
click at [238, 137] on input "text" at bounding box center [236, 134] width 74 height 10
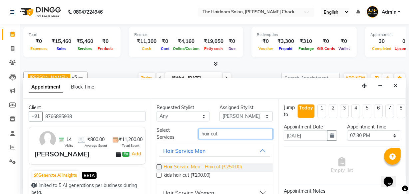
type input "hair cut"
click at [226, 167] on span "Hair Service Men - Haircut (₹250.00)" at bounding box center [203, 168] width 78 height 8
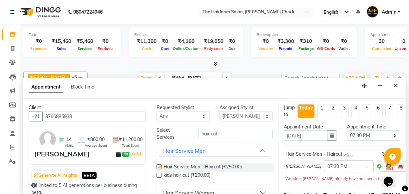
checkbox input "false"
click at [222, 131] on input "hair cut" at bounding box center [236, 134] width 74 height 10
type input "h"
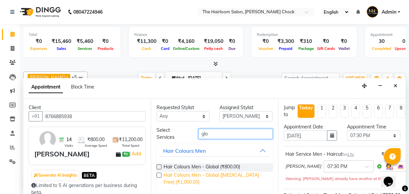
type input "glo"
click at [236, 174] on span "Hair Colours Men - Global ([MEDICAL_DATA] Free) (₹1,000.00)" at bounding box center [216, 179] width 104 height 14
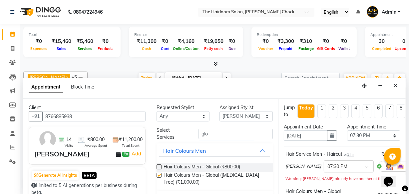
checkbox input "false"
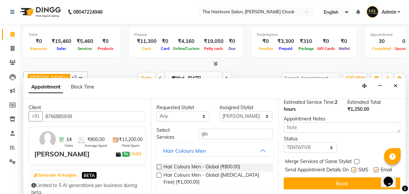
click at [353, 168] on label at bounding box center [354, 170] width 5 height 5
click at [353, 169] on input "checkbox" at bounding box center [354, 171] width 4 height 4
checkbox input "false"
click at [376, 168] on label at bounding box center [376, 170] width 5 height 5
click at [376, 169] on input "checkbox" at bounding box center [376, 171] width 4 height 4
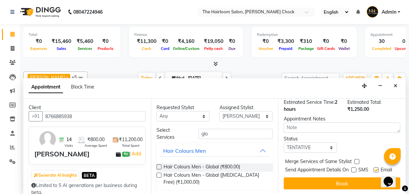
checkbox input "false"
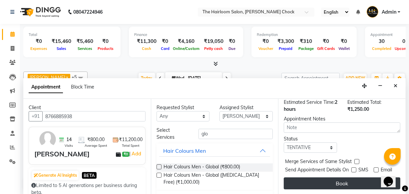
click at [367, 178] on button "Book" at bounding box center [342, 184] width 117 height 12
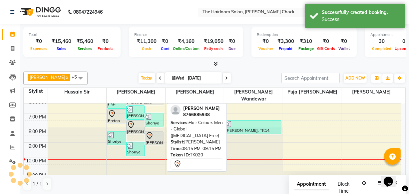
click at [162, 132] on div "[PERSON_NAME], TK20, 08:15 PM-09:15 PM, Hair Colours Men - Global ([MEDICAL_DAT…" at bounding box center [154, 138] width 18 height 13
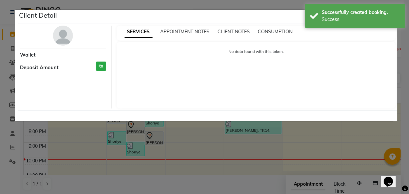
select select "7"
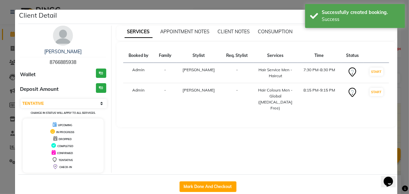
scroll to position [0, 0]
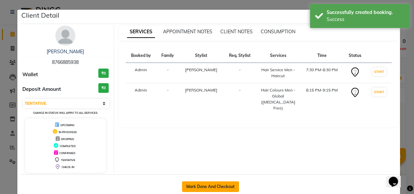
click at [220, 185] on button "Mark Done And Checkout" at bounding box center [210, 187] width 57 height 11
select select "service"
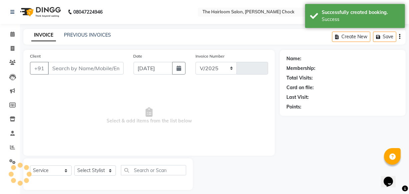
select select "5926"
type input "3468"
type input "8766885938"
select select "41756"
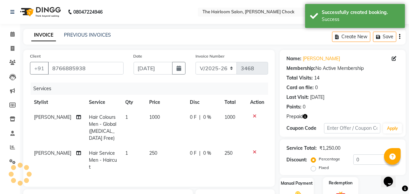
click at [342, 190] on img at bounding box center [341, 196] width 16 height 12
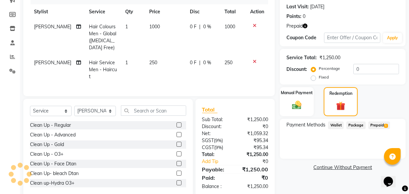
click at [373, 123] on span "Prepaid 1" at bounding box center [380, 126] width 22 height 8
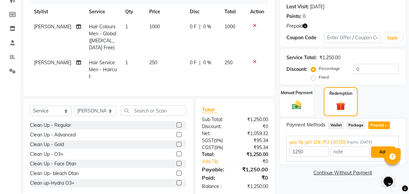
click at [376, 150] on button "Add" at bounding box center [383, 152] width 24 height 11
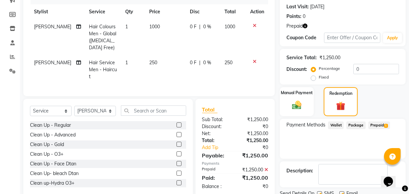
scroll to position [116, 0]
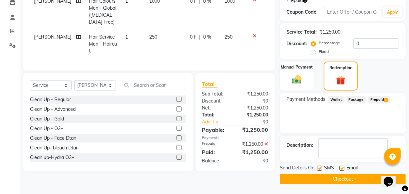
click at [321, 166] on label at bounding box center [319, 168] width 5 height 5
click at [321, 167] on input "checkbox" at bounding box center [319, 169] width 4 height 4
checkbox input "false"
click at [342, 167] on label at bounding box center [342, 168] width 5 height 5
click at [342, 167] on input "checkbox" at bounding box center [342, 169] width 4 height 4
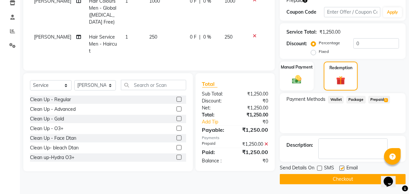
checkbox input "false"
click at [340, 177] on button "Checkout" at bounding box center [343, 179] width 126 height 10
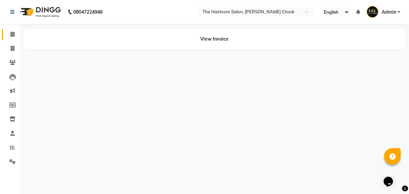
click at [12, 32] on icon at bounding box center [12, 34] width 4 height 5
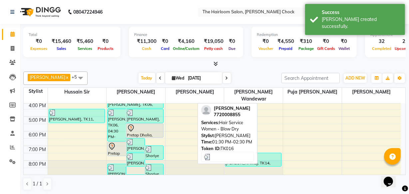
scroll to position [121, 0]
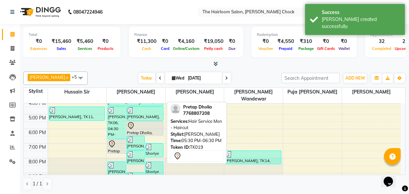
click at [152, 122] on div at bounding box center [145, 126] width 36 height 8
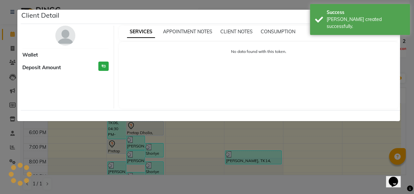
select select "7"
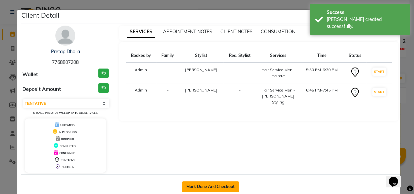
click at [223, 187] on button "Mark Done And Checkout" at bounding box center [210, 187] width 57 height 11
select select "service"
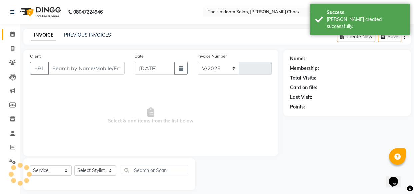
select select "5926"
type input "3469"
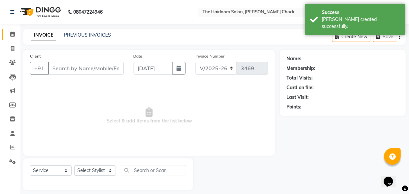
type input "7768807208"
select select "41756"
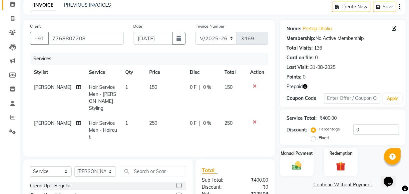
scroll to position [3, 0]
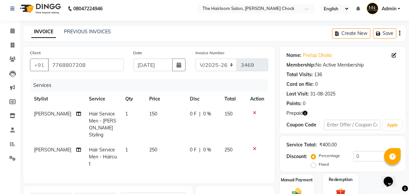
click at [336, 187] on img at bounding box center [341, 193] width 16 height 12
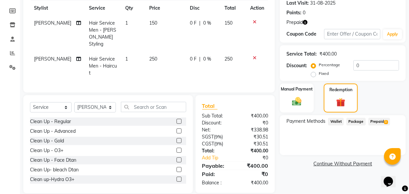
click at [378, 122] on span "Prepaid 3" at bounding box center [380, 122] width 22 height 8
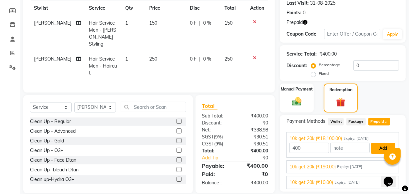
click at [380, 150] on button "Add" at bounding box center [383, 148] width 24 height 11
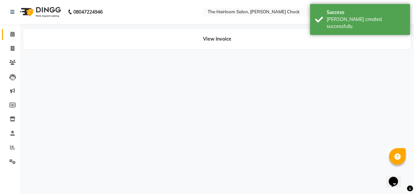
click at [7, 31] on span at bounding box center [13, 35] width 12 height 8
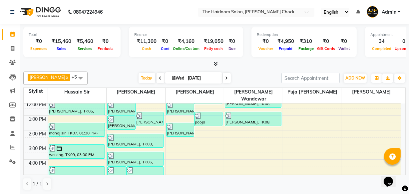
scroll to position [60, 0]
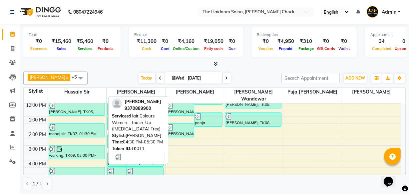
click at [84, 170] on div "[PERSON_NAME], TK11, 04:30 PM-05:30 PM, Hair Colours Women - Touch-Up ([MEDICAL…" at bounding box center [77, 175] width 56 height 14
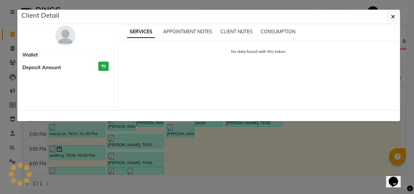
select select "3"
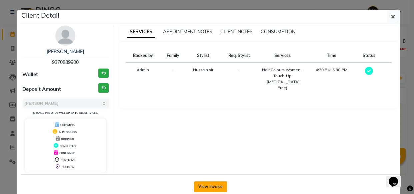
click at [217, 186] on button "View Invoice" at bounding box center [210, 187] width 33 height 11
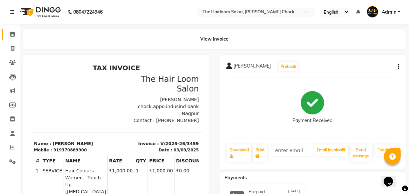
click at [8, 39] on link "Calendar" at bounding box center [10, 34] width 16 height 11
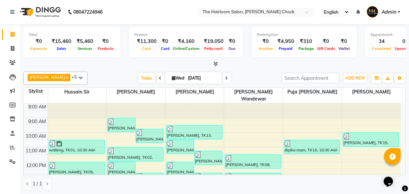
scroll to position [60, 0]
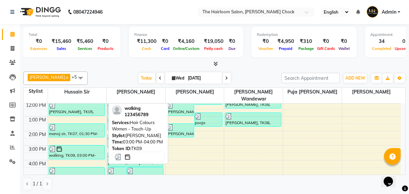
click at [73, 146] on div at bounding box center [76, 149] width 55 height 7
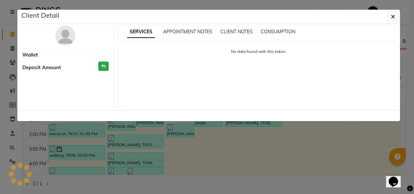
select select "3"
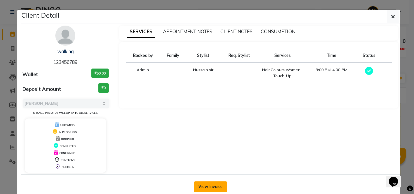
click at [216, 184] on button "View Invoice" at bounding box center [210, 187] width 33 height 11
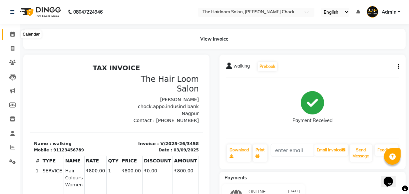
click at [9, 33] on span at bounding box center [13, 35] width 12 height 8
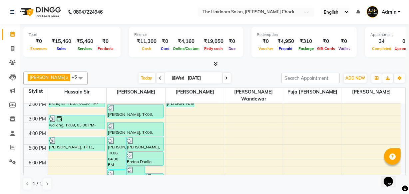
scroll to position [30, 0]
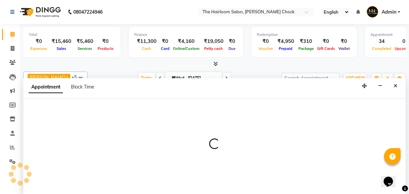
select select "41756"
select select "tentative"
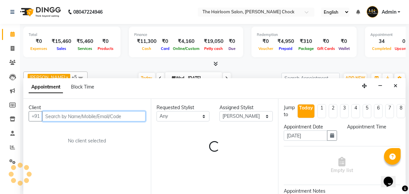
select select "1260"
click at [73, 113] on input "text" at bounding box center [93, 116] width 103 height 10
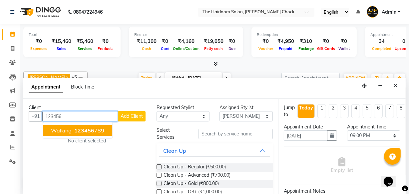
click at [73, 131] on ngb-highlight "123456 789" at bounding box center [88, 130] width 31 height 7
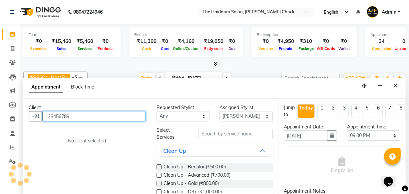
type input "123456789"
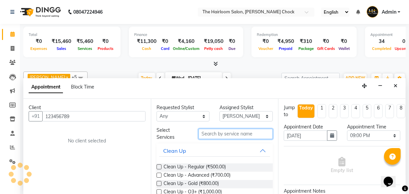
click at [217, 129] on input "text" at bounding box center [236, 134] width 74 height 10
click at [224, 135] on input "text" at bounding box center [236, 134] width 74 height 10
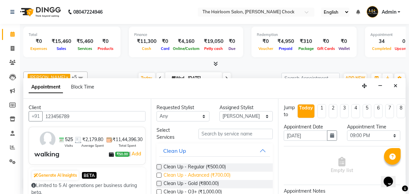
click at [210, 174] on span "Clean Up - Advanced (₹700.00)" at bounding box center [197, 176] width 67 height 8
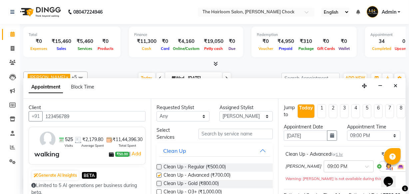
checkbox input "false"
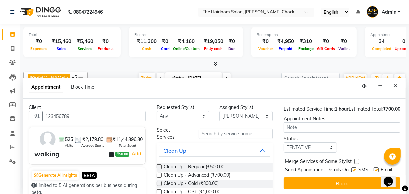
click at [353, 171] on label at bounding box center [354, 170] width 5 height 5
click at [353, 171] on input "checkbox" at bounding box center [354, 171] width 4 height 4
checkbox input "false"
drag, startPoint x: 375, startPoint y: 173, endPoint x: 369, endPoint y: 182, distance: 11.4
click at [375, 173] on label at bounding box center [376, 170] width 5 height 5
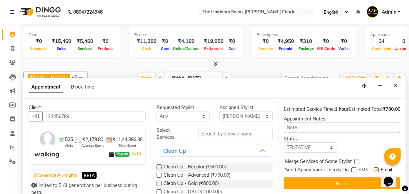
click at [375, 173] on input "checkbox" at bounding box center [376, 171] width 4 height 4
checkbox input "false"
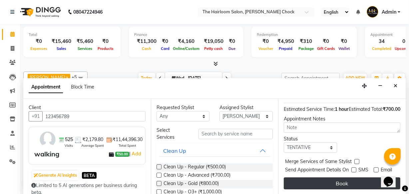
click at [364, 187] on button "Book" at bounding box center [342, 184] width 117 height 12
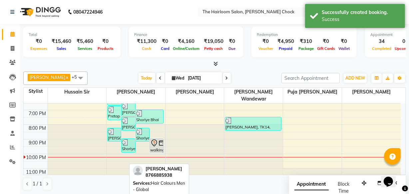
scroll to position [0, 0]
click at [154, 140] on icon at bounding box center [155, 143] width 6 height 7
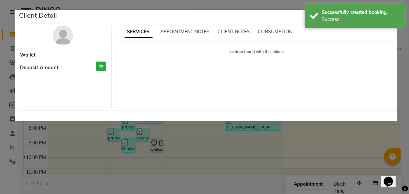
select select "7"
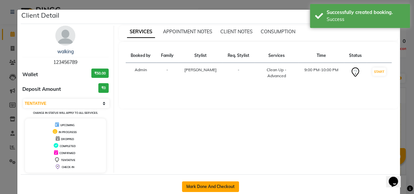
click at [198, 185] on button "Mark Done And Checkout" at bounding box center [210, 187] width 57 height 11
select select "service"
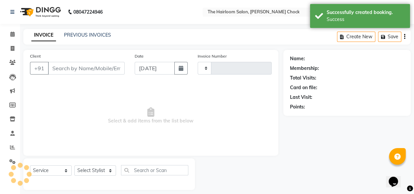
type input "3470"
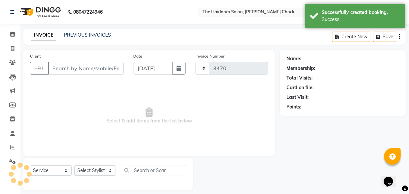
select select "5926"
type input "123456789"
select select "41756"
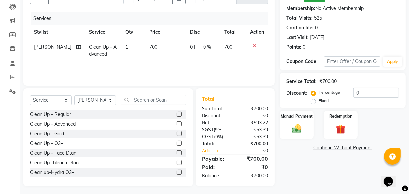
scroll to position [73, 0]
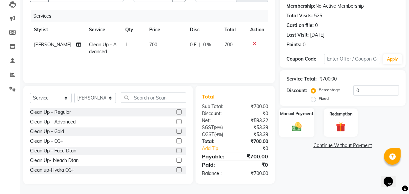
click at [301, 121] on img at bounding box center [297, 126] width 16 height 11
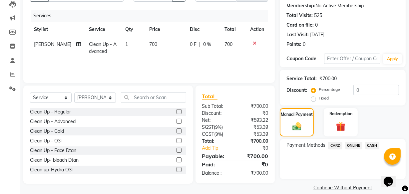
click at [355, 146] on span "ONLINE" at bounding box center [353, 146] width 17 height 8
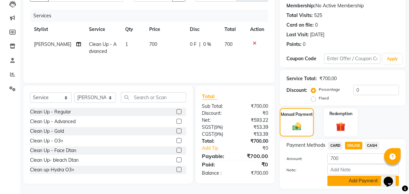
click at [356, 179] on button "Add Payment" at bounding box center [364, 181] width 72 height 10
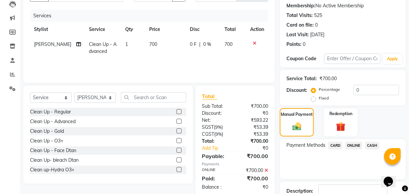
scroll to position [119, 0]
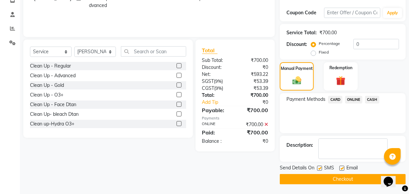
click at [321, 170] on label at bounding box center [319, 168] width 5 height 5
click at [321, 170] on input "checkbox" at bounding box center [319, 169] width 4 height 4
checkbox input "false"
click at [340, 168] on label at bounding box center [342, 168] width 5 height 5
click at [340, 168] on input "checkbox" at bounding box center [342, 169] width 4 height 4
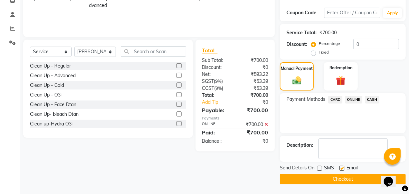
checkbox input "false"
click at [337, 179] on button "Checkout" at bounding box center [343, 179] width 126 height 10
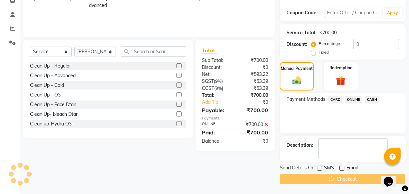
scroll to position [108, 0]
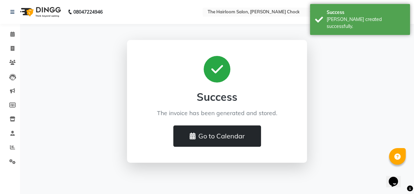
click at [258, 137] on button "Go to Calendar" at bounding box center [217, 136] width 88 height 21
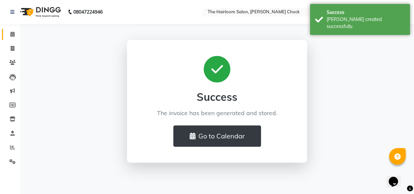
click at [12, 32] on icon at bounding box center [12, 34] width 4 height 5
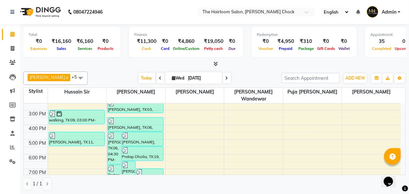
scroll to position [30, 0]
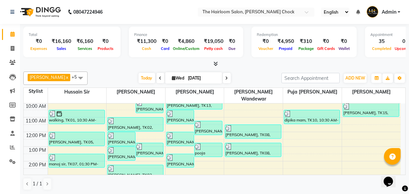
click at [310, 127] on div "8:00 AM 9:00 AM 10:00 AM 11:00 AM 12:00 PM 1:00 PM 2:00 PM 3:00 PM 4:00 PM 5:00…" at bounding box center [212, 191] width 377 height 234
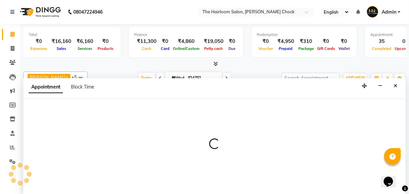
scroll to position [0, 0]
select select "51818"
select select "tentative"
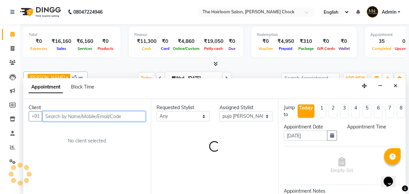
click at [81, 114] on input "text" at bounding box center [93, 116] width 103 height 10
select select "720"
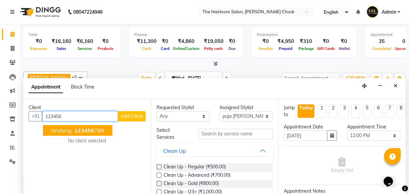
click at [81, 136] on ngb-typeahead-window "walking 123456 789" at bounding box center [78, 130] width 70 height 17
click at [82, 130] on span "123456" at bounding box center [84, 130] width 20 height 7
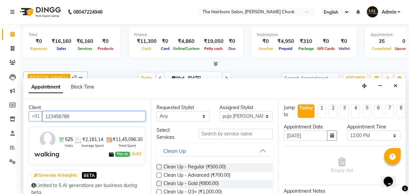
type input "123456789"
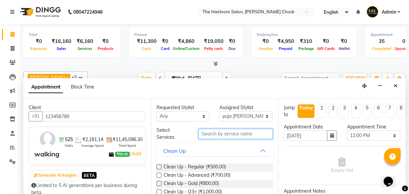
click at [213, 135] on input "text" at bounding box center [236, 134] width 74 height 10
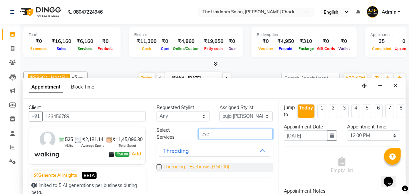
type input "eye"
click at [215, 167] on span "Threading - Eyebrows (₹50.00)" at bounding box center [197, 168] width 66 height 8
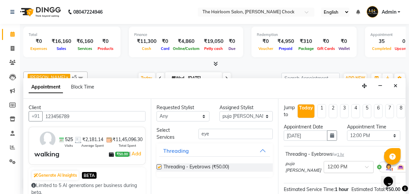
checkbox input "false"
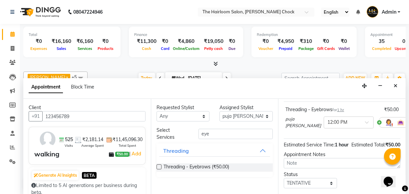
scroll to position [97, 0]
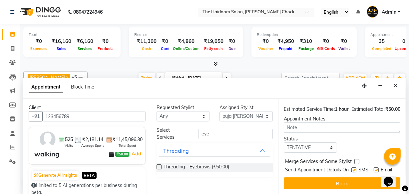
click at [352, 168] on label at bounding box center [354, 170] width 5 height 5
click at [352, 169] on input "checkbox" at bounding box center [354, 171] width 4 height 4
checkbox input "false"
click at [375, 168] on label at bounding box center [376, 170] width 5 height 5
click at [375, 169] on input "checkbox" at bounding box center [376, 171] width 4 height 4
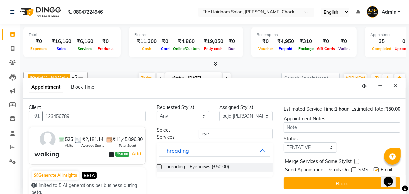
checkbox input "false"
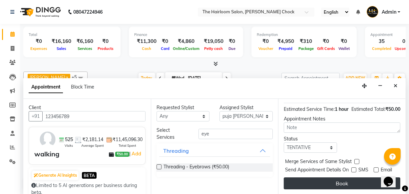
click at [363, 183] on button "Book" at bounding box center [342, 184] width 117 height 12
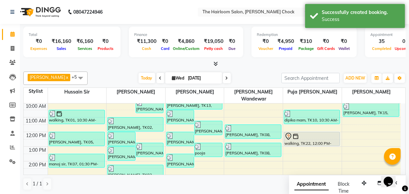
scroll to position [0, 0]
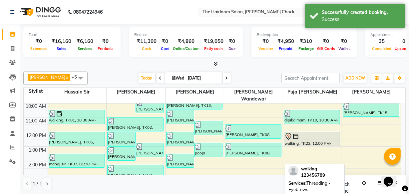
click at [306, 133] on div at bounding box center [312, 137] width 55 height 8
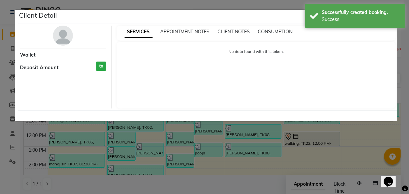
select select "7"
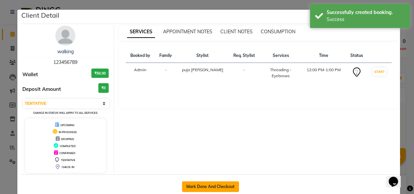
click at [191, 184] on button "Mark Done And Checkout" at bounding box center [210, 187] width 57 height 11
select select "service"
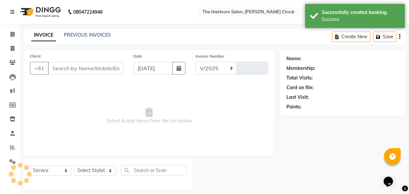
select select "5926"
type input "3471"
type input "123456789"
select select "51818"
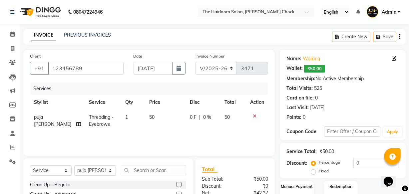
click at [138, 108] on th "Qty" at bounding box center [133, 102] width 24 height 15
click at [160, 118] on td "50" at bounding box center [165, 121] width 41 height 22
select select "51818"
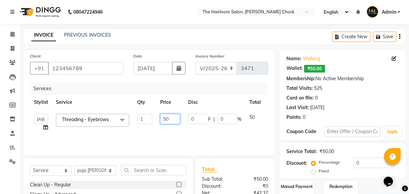
click at [169, 118] on input "50" at bounding box center [170, 119] width 20 height 10
type input "5"
type input "140"
click at [221, 93] on div "Services" at bounding box center [152, 89] width 243 height 12
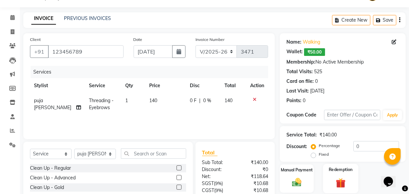
scroll to position [73, 0]
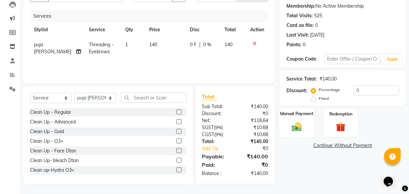
click at [302, 118] on div "Manual Payment" at bounding box center [296, 123] width 35 height 30
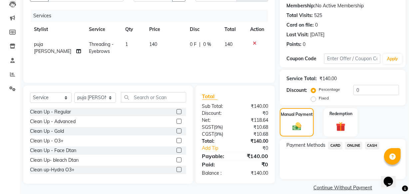
click at [356, 149] on span "ONLINE" at bounding box center [353, 146] width 17 height 8
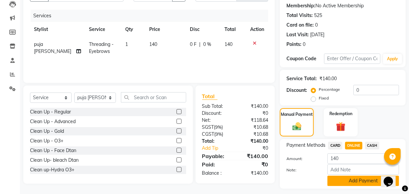
click at [355, 182] on button "Add Payment" at bounding box center [364, 181] width 72 height 10
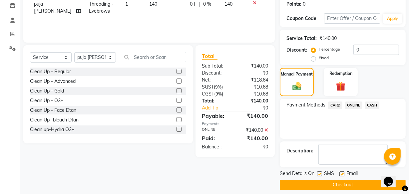
scroll to position [119, 0]
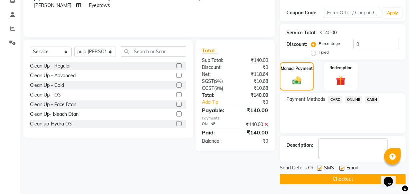
click at [265, 123] on icon at bounding box center [267, 124] width 4 height 5
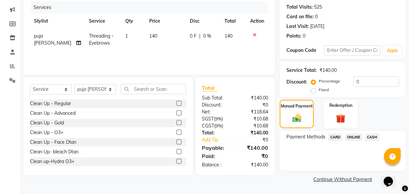
click at [374, 136] on span "CASH" at bounding box center [372, 138] width 14 height 8
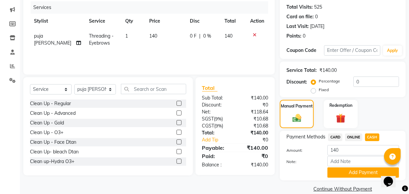
scroll to position [91, 0]
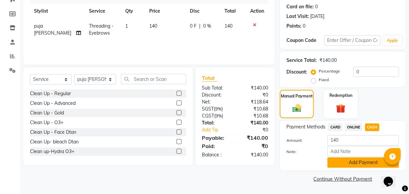
click at [347, 162] on button "Add Payment" at bounding box center [364, 163] width 72 height 10
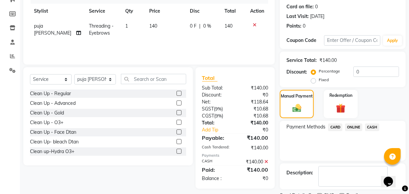
scroll to position [119, 0]
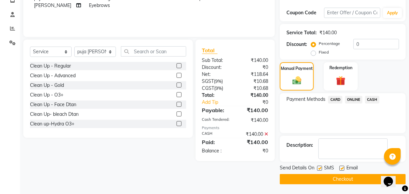
click at [319, 168] on label at bounding box center [319, 168] width 5 height 5
click at [319, 168] on input "checkbox" at bounding box center [319, 169] width 4 height 4
checkbox input "false"
click at [341, 167] on label at bounding box center [342, 168] width 5 height 5
click at [341, 167] on input "checkbox" at bounding box center [342, 169] width 4 height 4
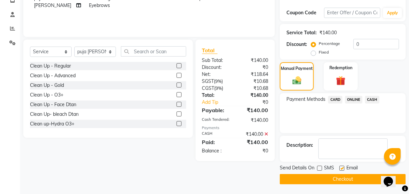
checkbox input "false"
click at [334, 177] on button "Checkout" at bounding box center [343, 179] width 126 height 10
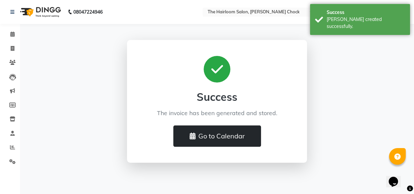
click at [221, 138] on button "Go to Calendar" at bounding box center [217, 136] width 88 height 21
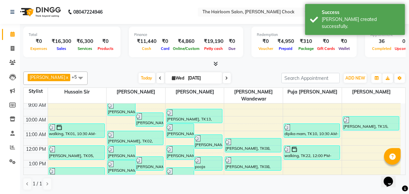
scroll to position [30, 0]
